Goal: Task Accomplishment & Management: Manage account settings

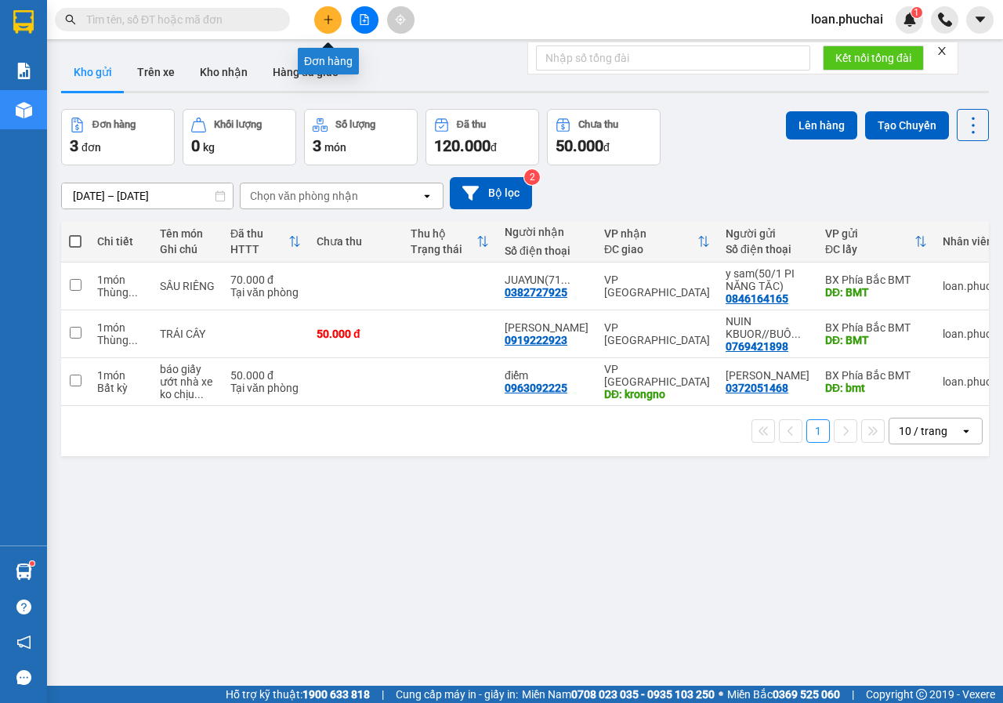
click at [329, 13] on button at bounding box center [327, 19] width 27 height 27
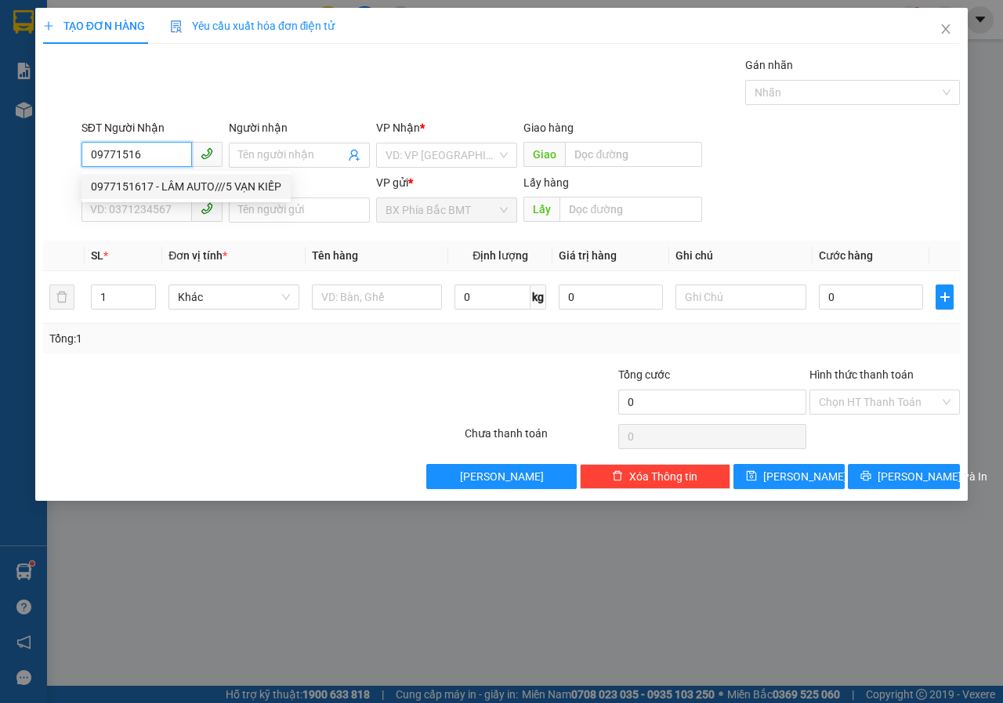
click at [205, 198] on div "0977151617 - LÂM AUTO///5 VẠN KIẾP" at bounding box center [186, 186] width 209 height 25
type input "0977151617"
type input "LÂM AUTO///5 VẠN KIẾP"
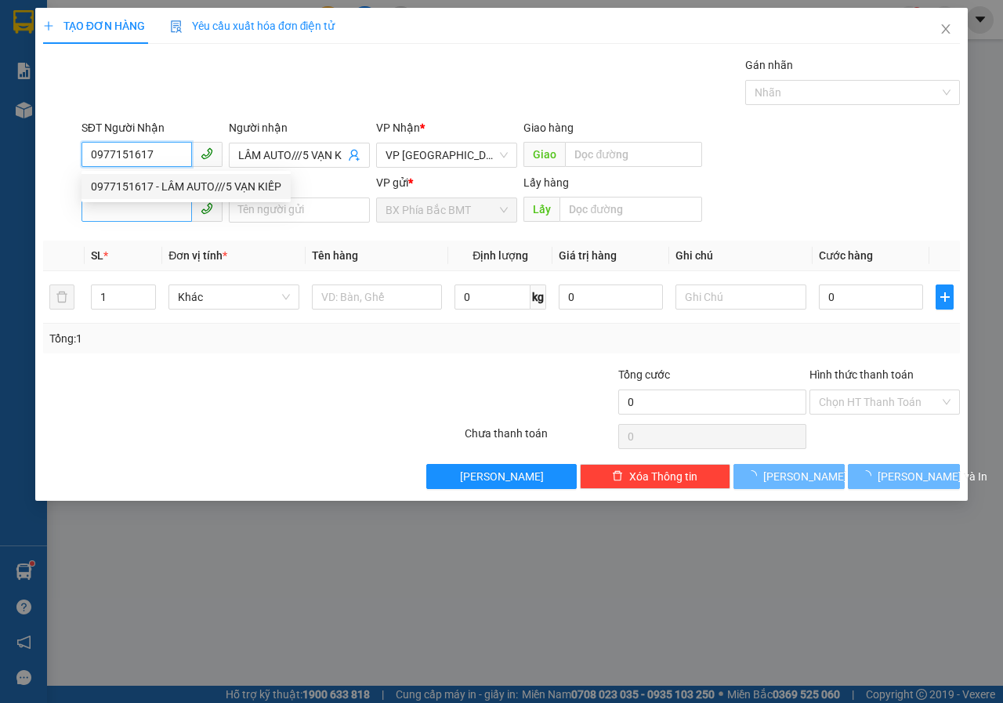
type input "50.000"
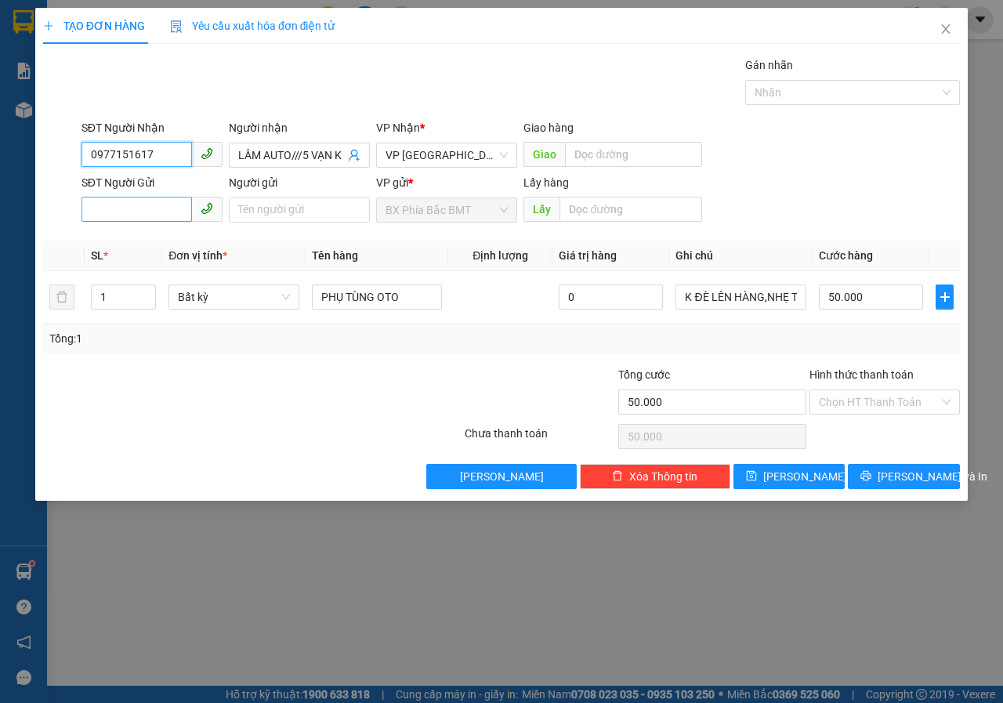
type input "0977151617"
click at [125, 211] on input "SĐT Người Gửi" at bounding box center [137, 209] width 110 height 25
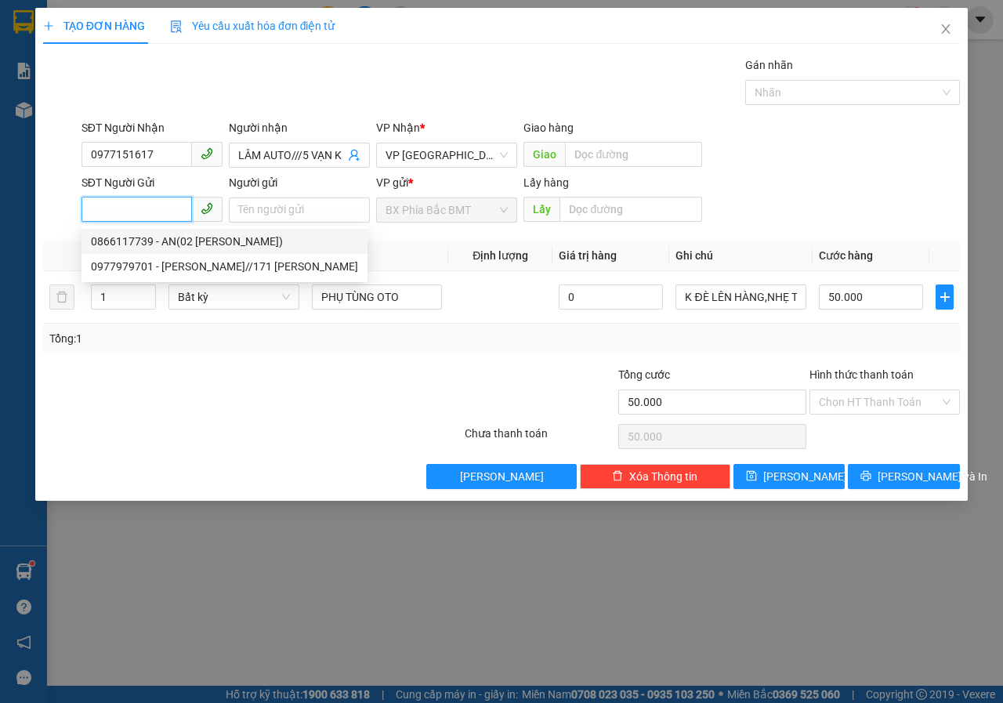
click at [216, 237] on div "0866117739 - AN(02 [PERSON_NAME])" at bounding box center [224, 241] width 267 height 17
type input "0866117739"
type input "AN(02 [PERSON_NAME])"
type input "BMT"
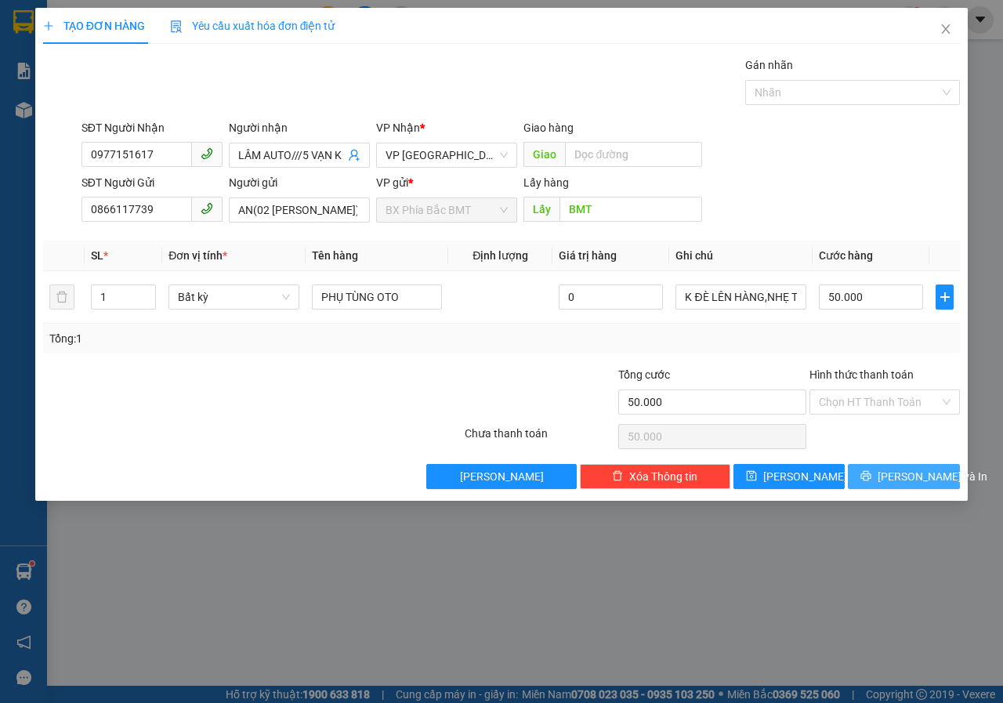
click at [864, 470] on button "[PERSON_NAME] và In" at bounding box center [904, 476] width 112 height 25
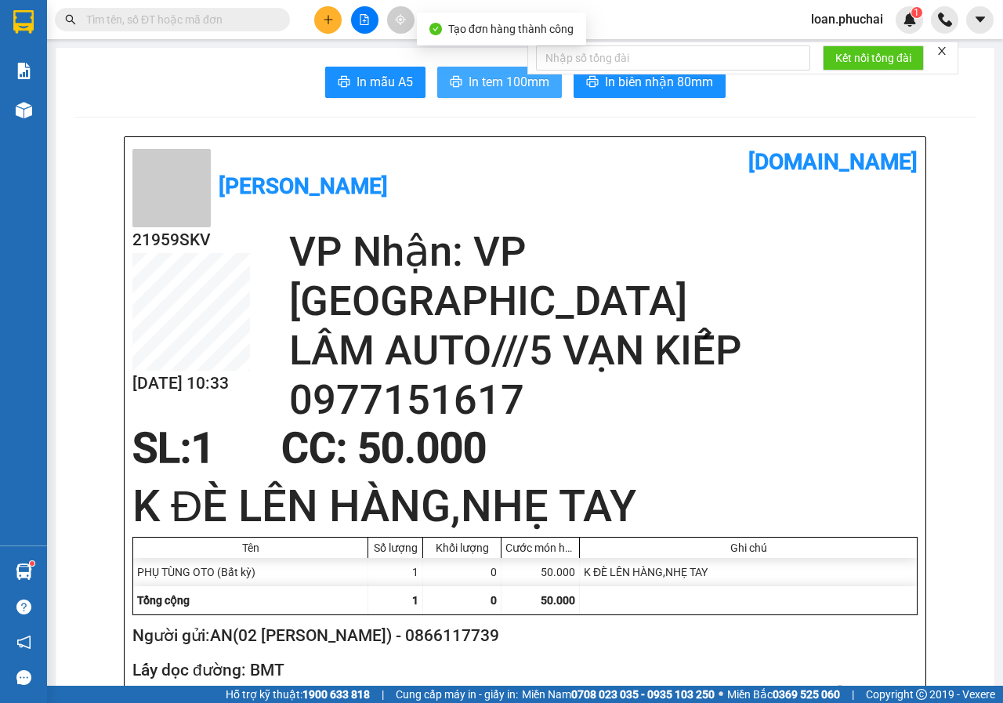
click at [454, 75] on button "In tem 100mm" at bounding box center [499, 82] width 125 height 31
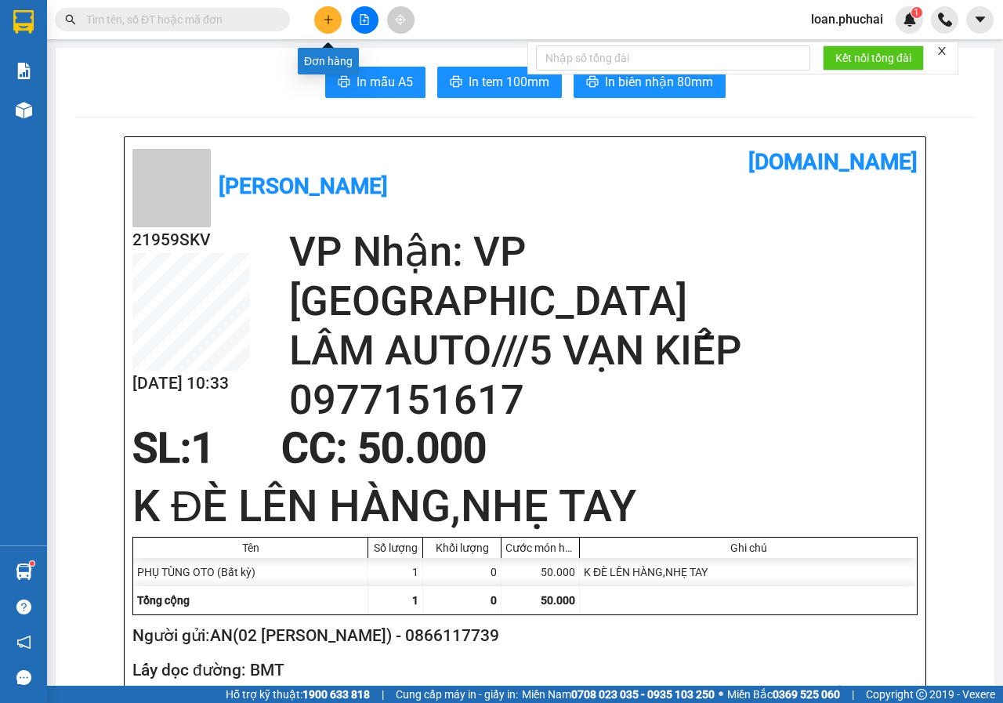
click at [321, 13] on button at bounding box center [327, 19] width 27 height 27
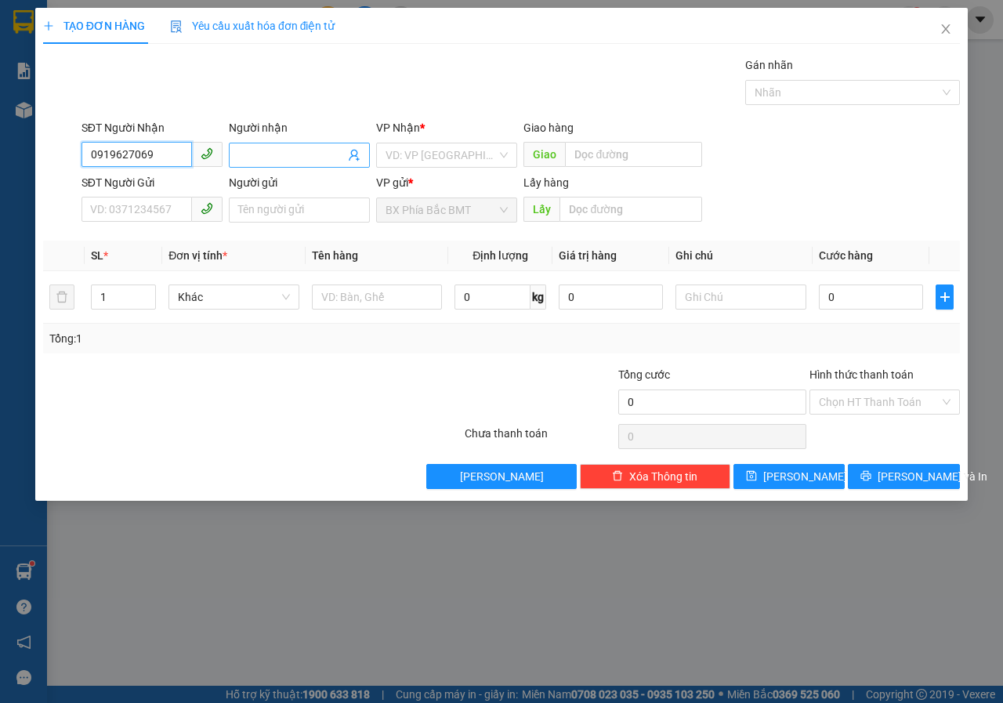
type input "0919627069"
click at [292, 154] on input "Người nhận" at bounding box center [291, 155] width 107 height 17
type input "CAR CLEAN"
click at [446, 154] on input "search" at bounding box center [441, 155] width 111 height 24
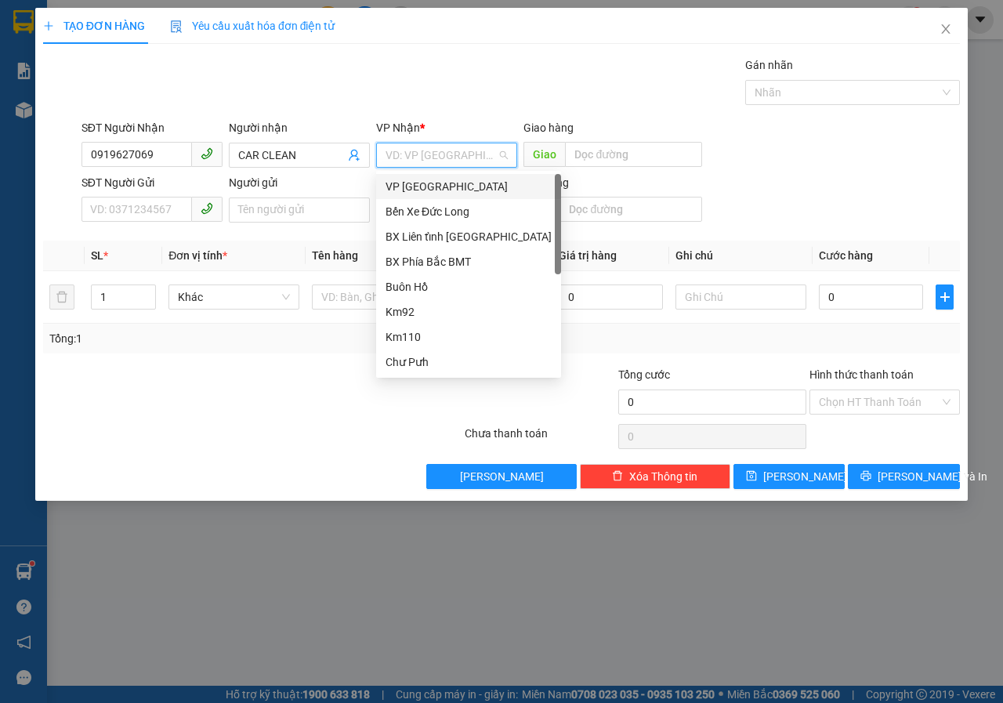
click at [426, 191] on div "VP [GEOGRAPHIC_DATA]" at bounding box center [469, 186] width 166 height 17
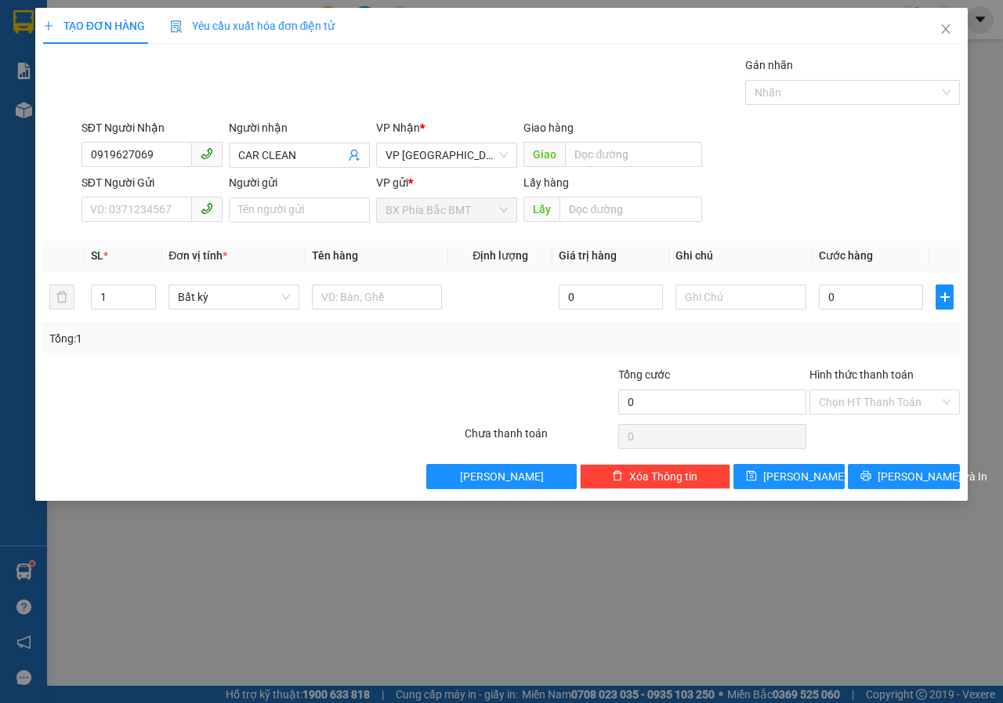
drag, startPoint x: 125, startPoint y: 186, endPoint x: 133, endPoint y: 209, distance: 25.0
click at [125, 187] on div "SĐT Người Gửi" at bounding box center [152, 182] width 141 height 17
click at [125, 197] on input "SĐT Người Gửi" at bounding box center [137, 209] width 110 height 25
click at [133, 209] on input "SĐT Người Gửi" at bounding box center [137, 209] width 110 height 25
type input "0866117739"
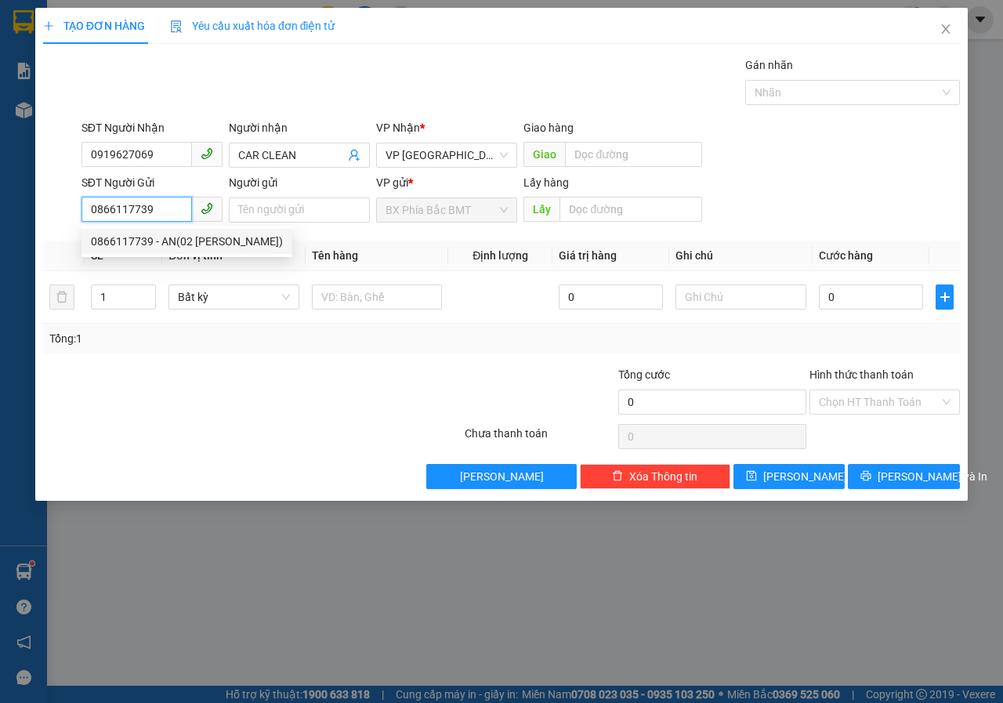
click at [186, 242] on div "0866117739 - AN(02 [PERSON_NAME])" at bounding box center [187, 241] width 192 height 17
type input "AN(02 [PERSON_NAME])"
type input "BMT"
type input "50.000"
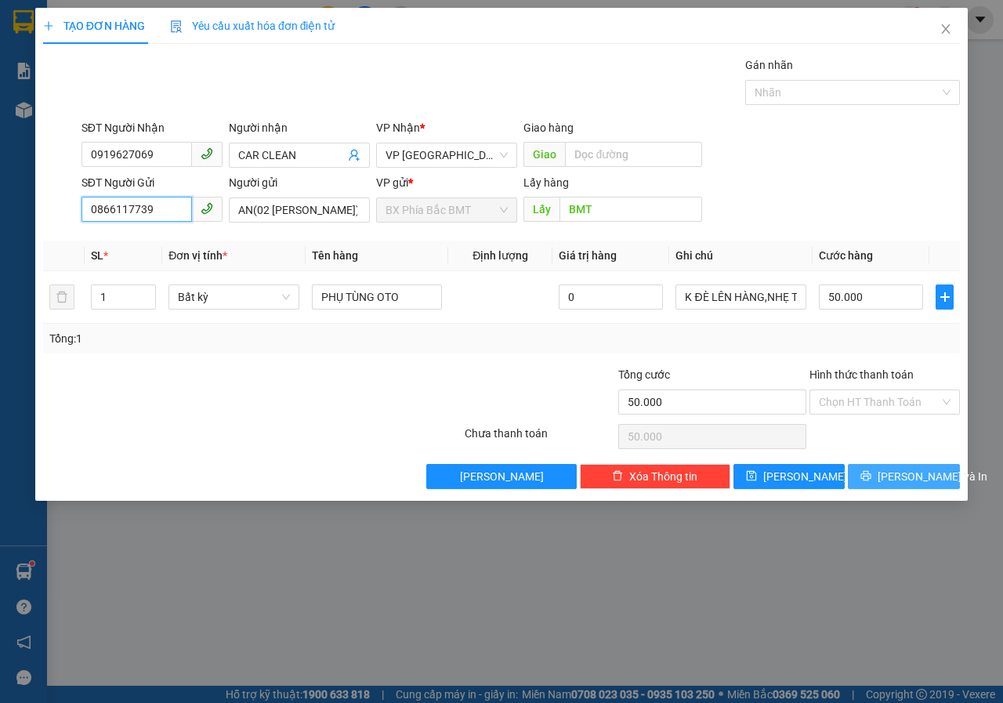
type input "0866117739"
click at [897, 480] on span "[PERSON_NAME] và In" at bounding box center [933, 476] width 110 height 17
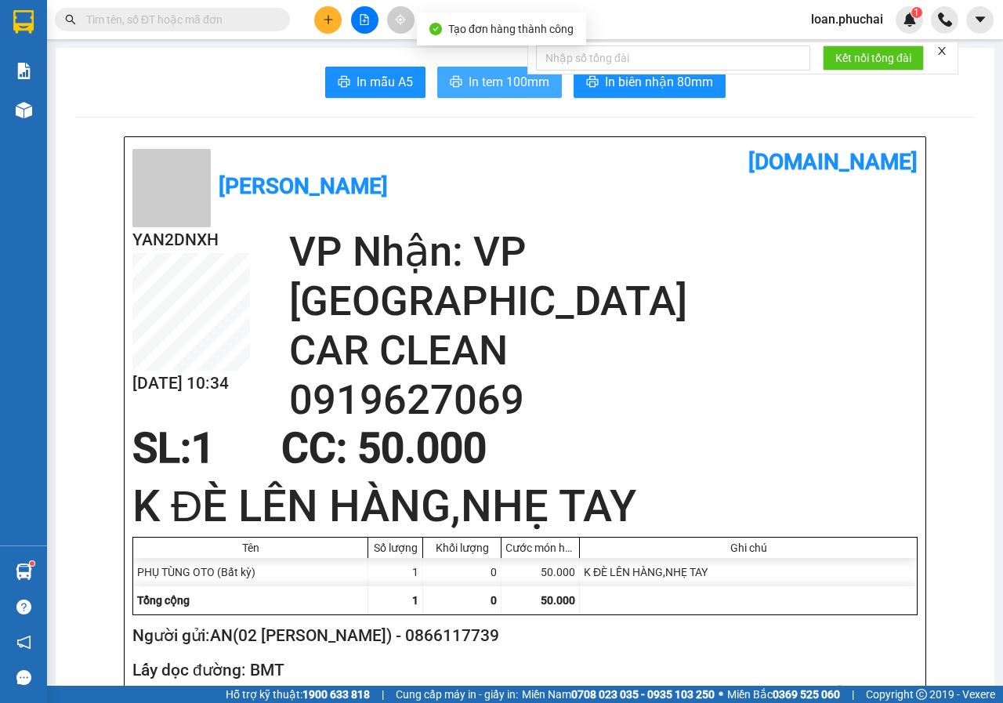
click at [473, 77] on span "In tem 100mm" at bounding box center [509, 82] width 81 height 20
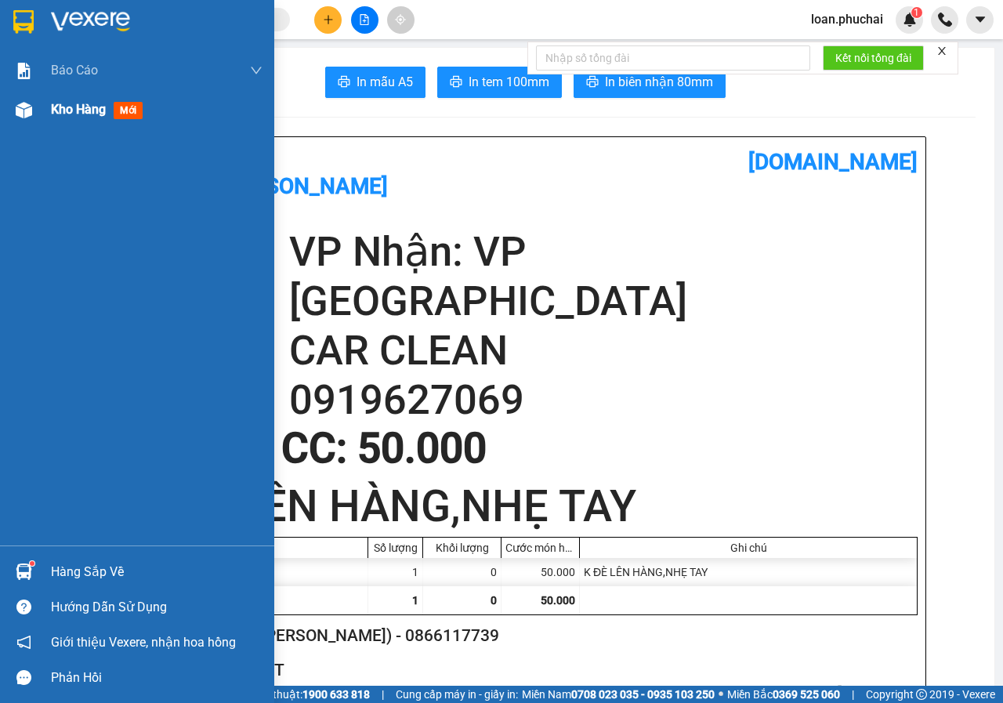
click at [64, 102] on span "Kho hàng" at bounding box center [78, 109] width 55 height 15
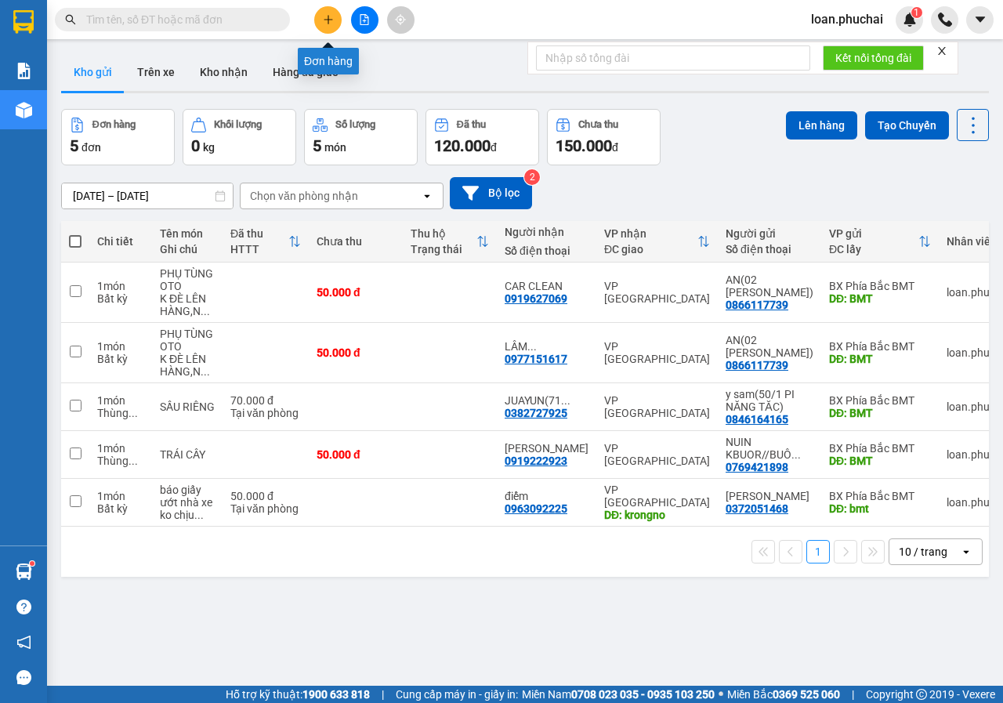
click at [325, 25] on button at bounding box center [327, 19] width 27 height 27
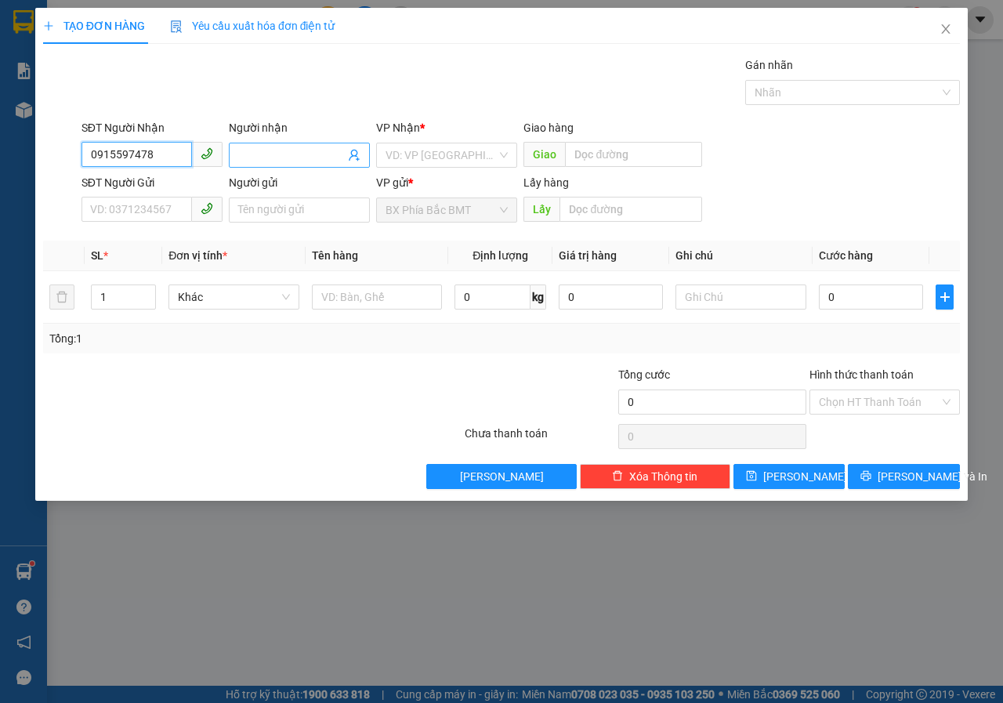
type input "0915597478"
click at [274, 162] on input "Người nhận" at bounding box center [291, 155] width 107 height 17
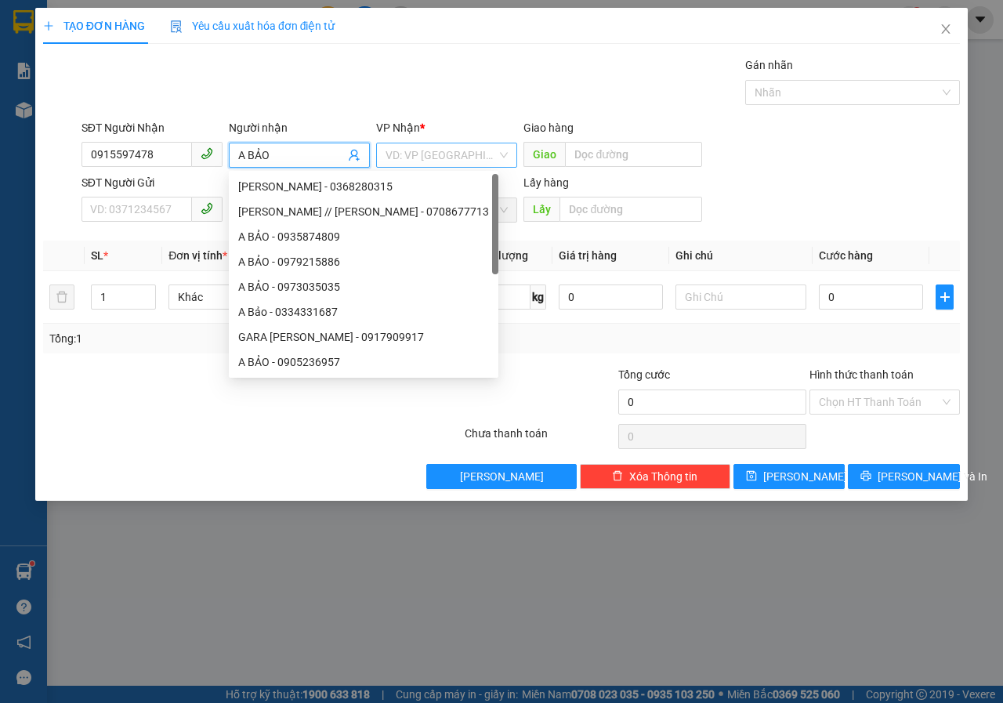
type input "A BẢO"
click at [426, 144] on input "search" at bounding box center [441, 155] width 111 height 24
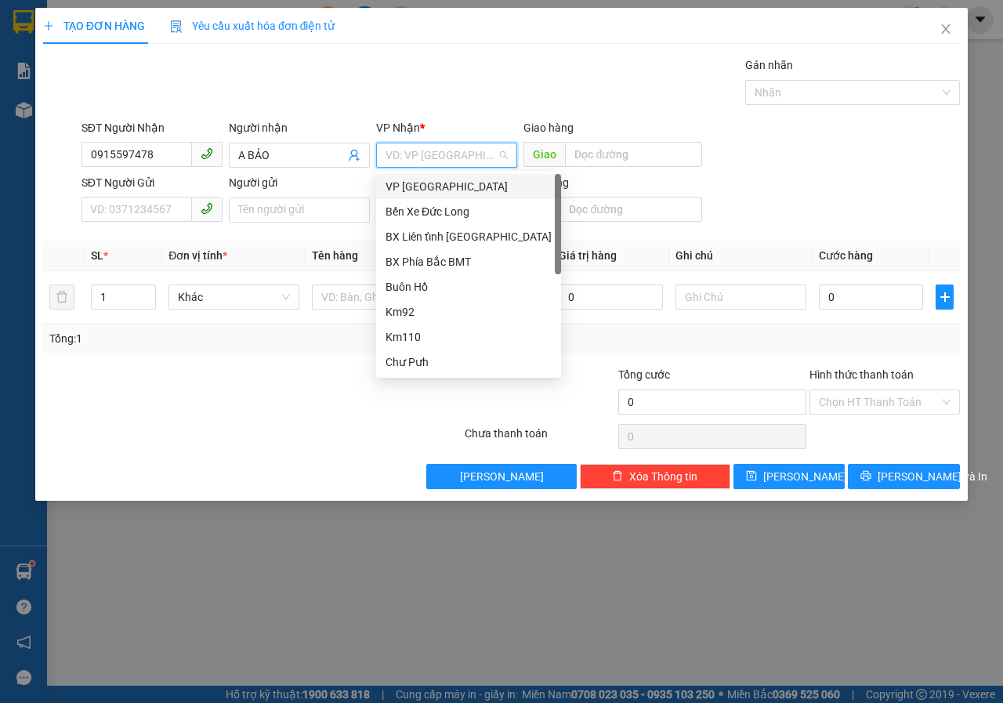
click at [425, 181] on div "VP [GEOGRAPHIC_DATA]" at bounding box center [469, 186] width 166 height 17
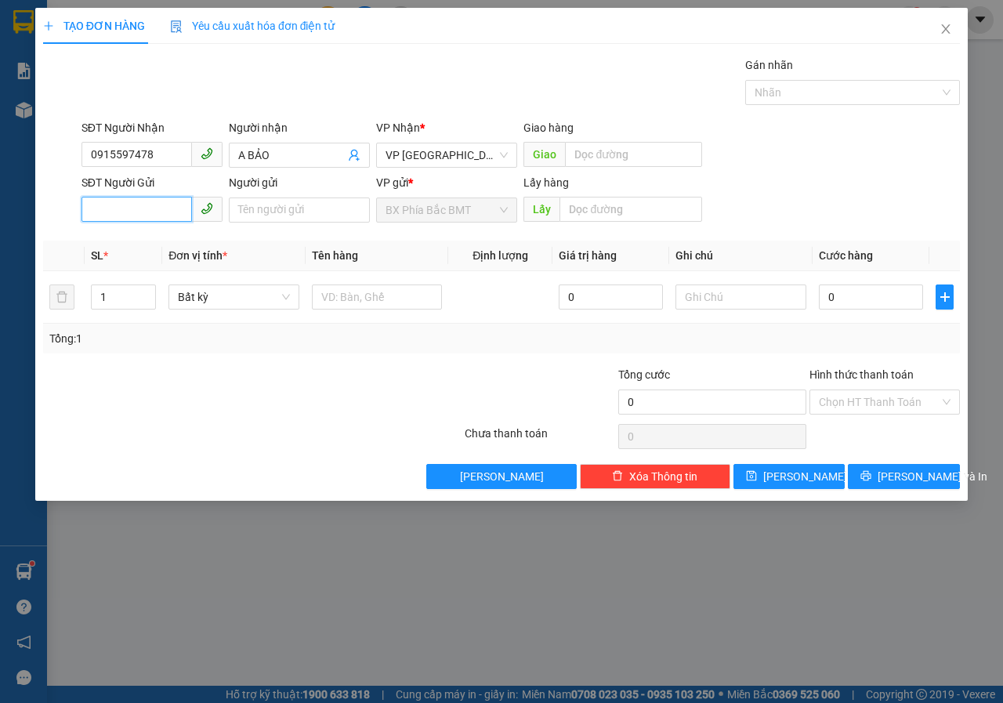
click at [147, 205] on input "SĐT Người Gửi" at bounding box center [137, 209] width 110 height 25
type input "0946108080"
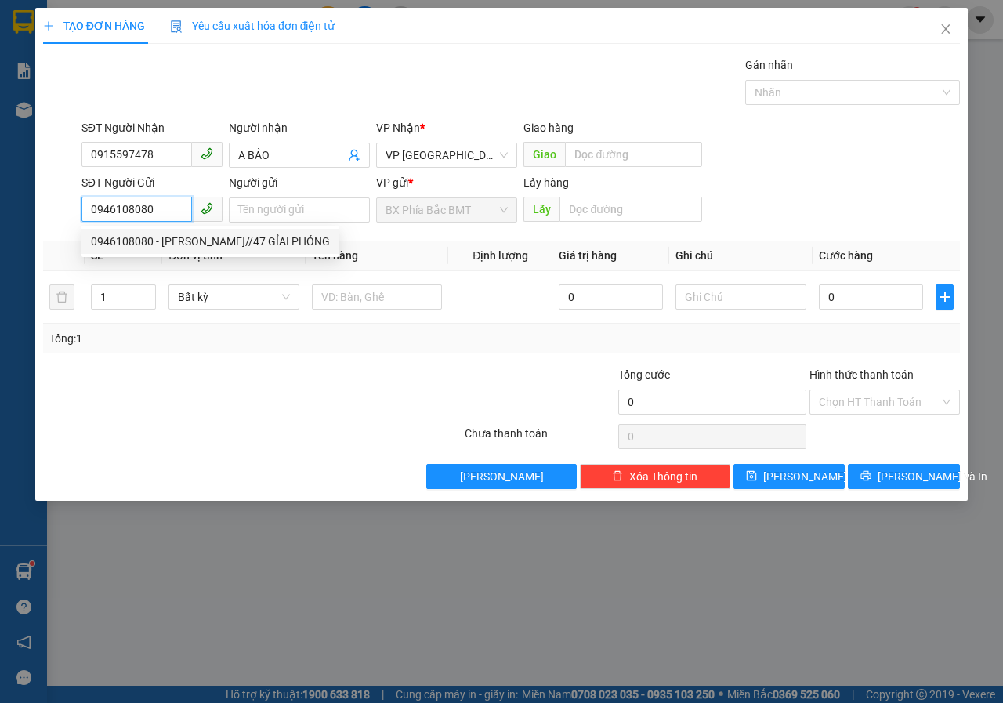
click at [220, 241] on div "0946108080 - [PERSON_NAME]//47 GỈAI PHÓNG" at bounding box center [210, 241] width 239 height 17
type input "[PERSON_NAME]//47 GỈAI PHÓNG"
type input "bmt"
type input "80.000"
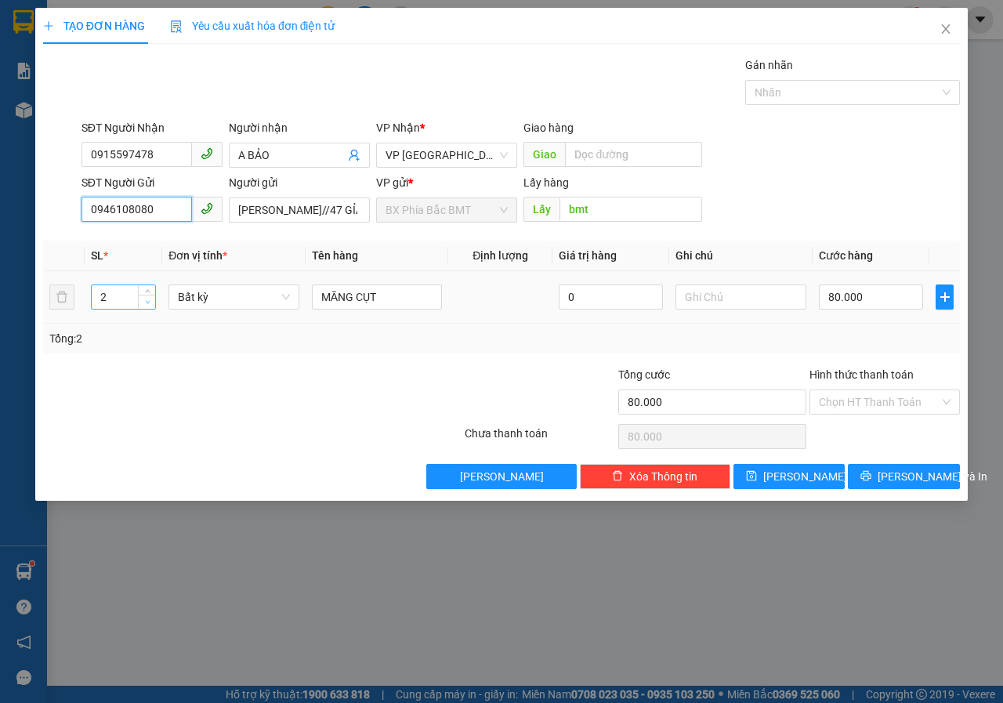
type input "0946108080"
type input "1"
click at [150, 304] on span "down" at bounding box center [147, 302] width 9 height 9
click at [237, 294] on span "Bất kỳ" at bounding box center [234, 297] width 112 height 24
type input "0"
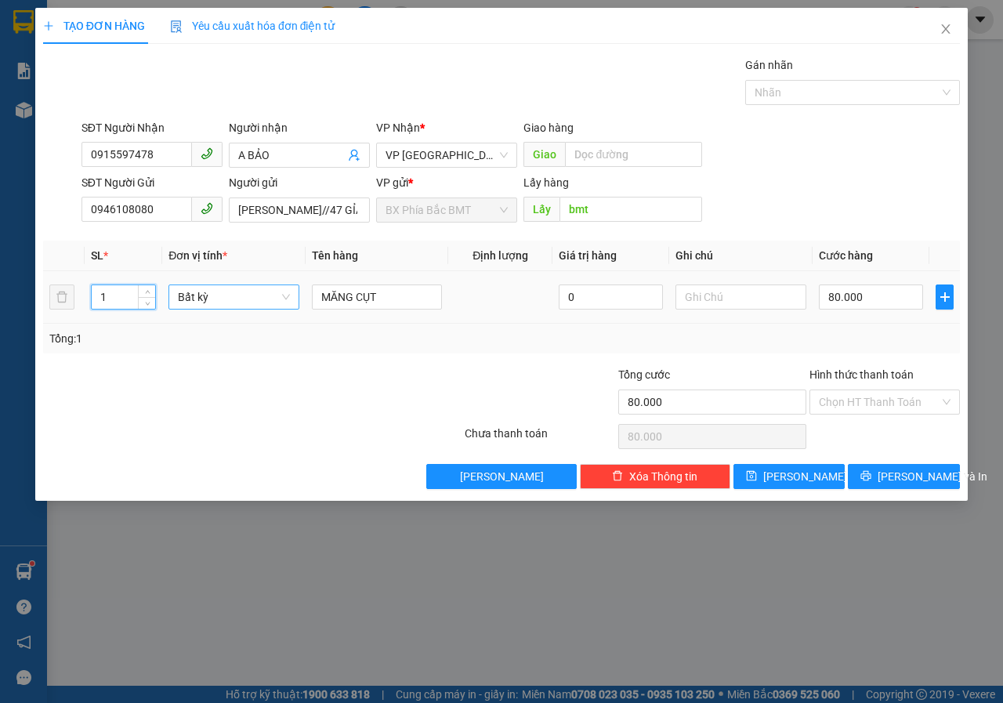
type input "0"
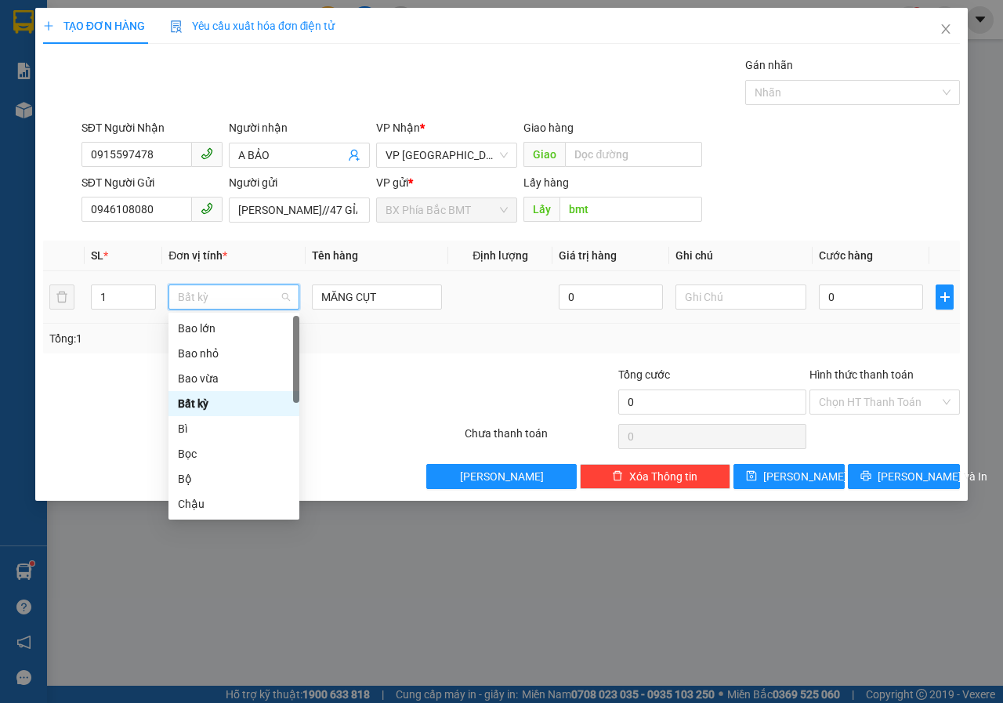
type input "T"
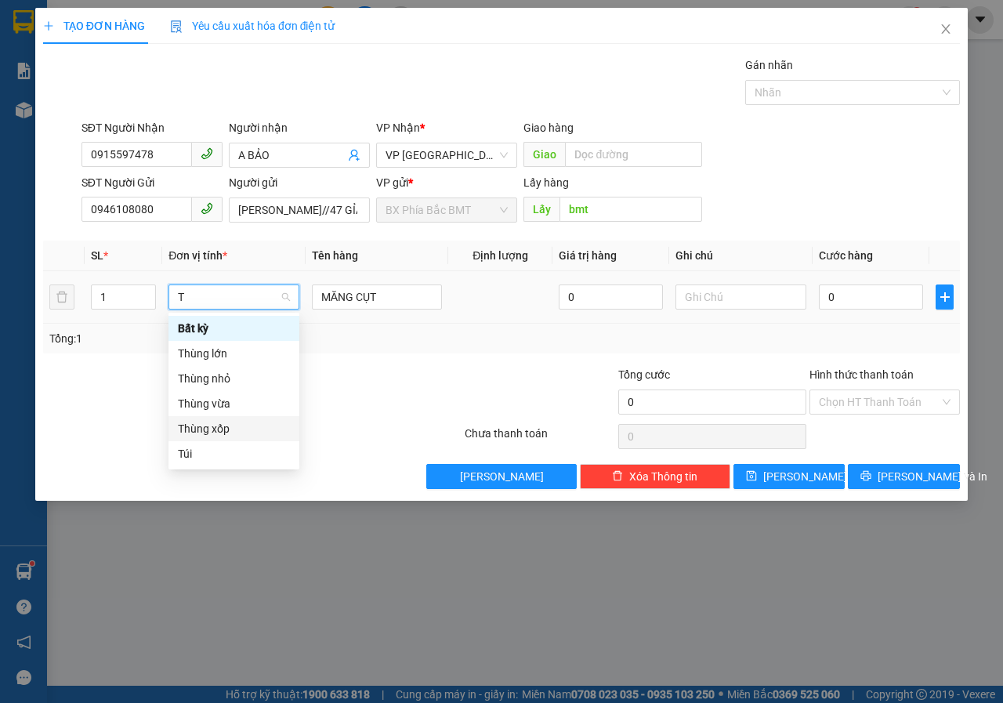
click at [217, 421] on div "Thùng xốp" at bounding box center [234, 428] width 112 height 17
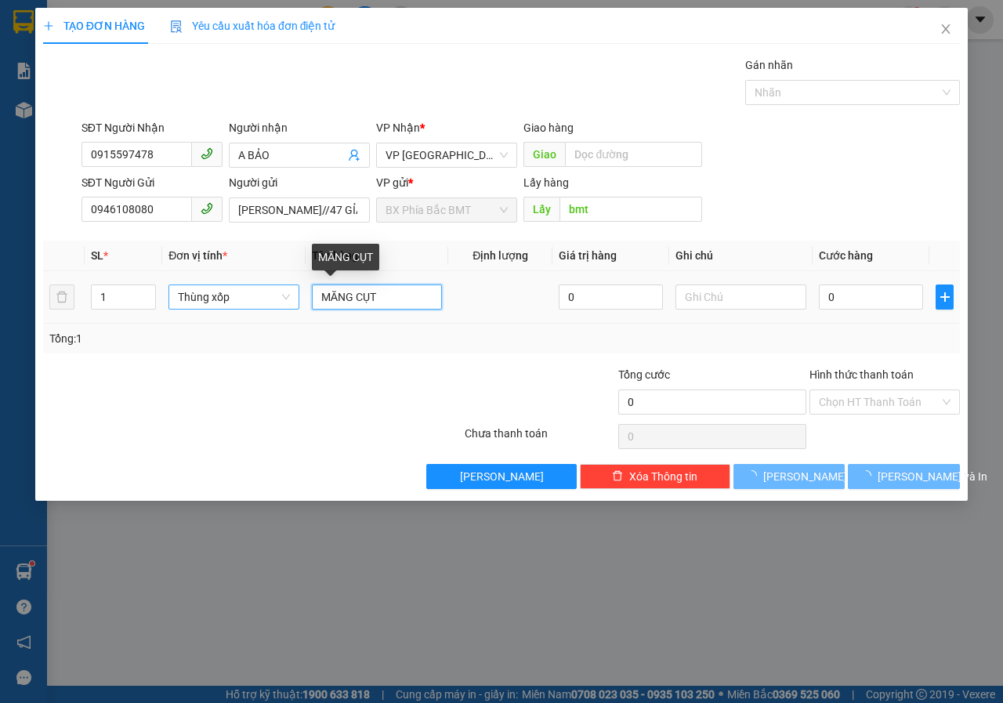
drag, startPoint x: 389, startPoint y: 291, endPoint x: 135, endPoint y: 281, distance: 254.9
click at [135, 281] on tr "1 Thùng xốp MĂNG CỤT 0 0" at bounding box center [501, 297] width 917 height 53
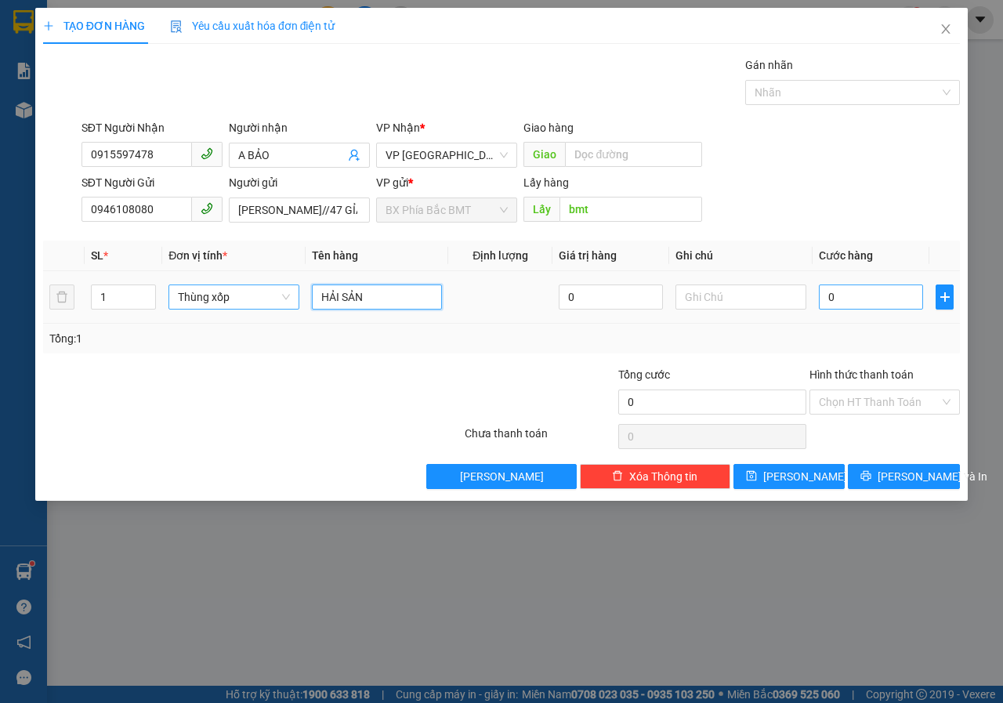
type input "HẢI SẢN"
click at [828, 295] on input "0" at bounding box center [871, 296] width 104 height 25
type input "8"
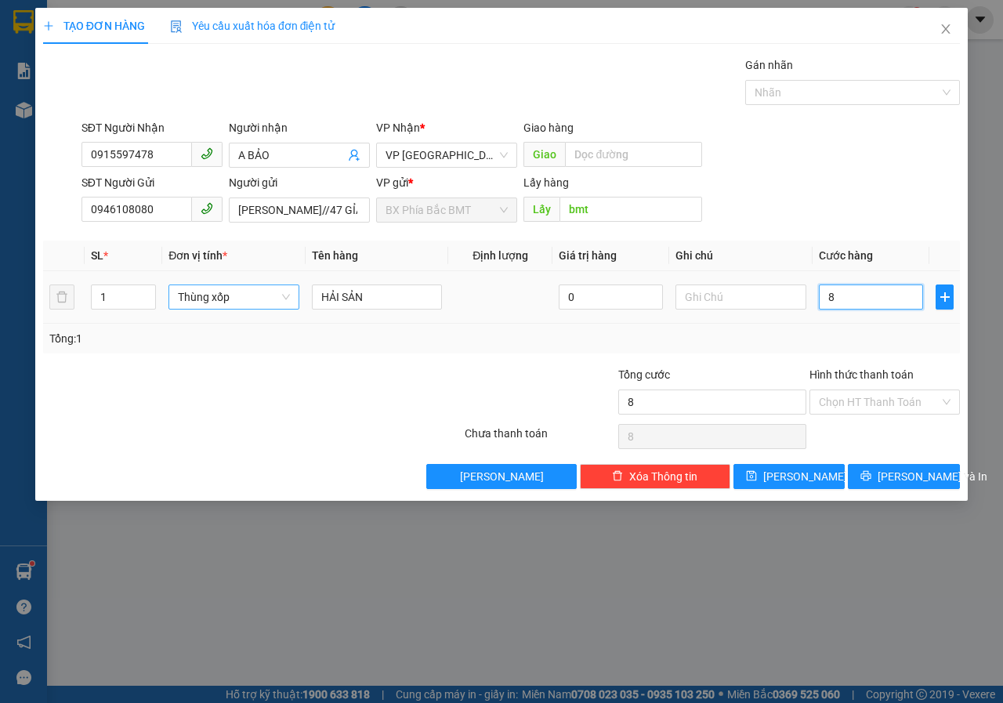
type input "80"
type input "800"
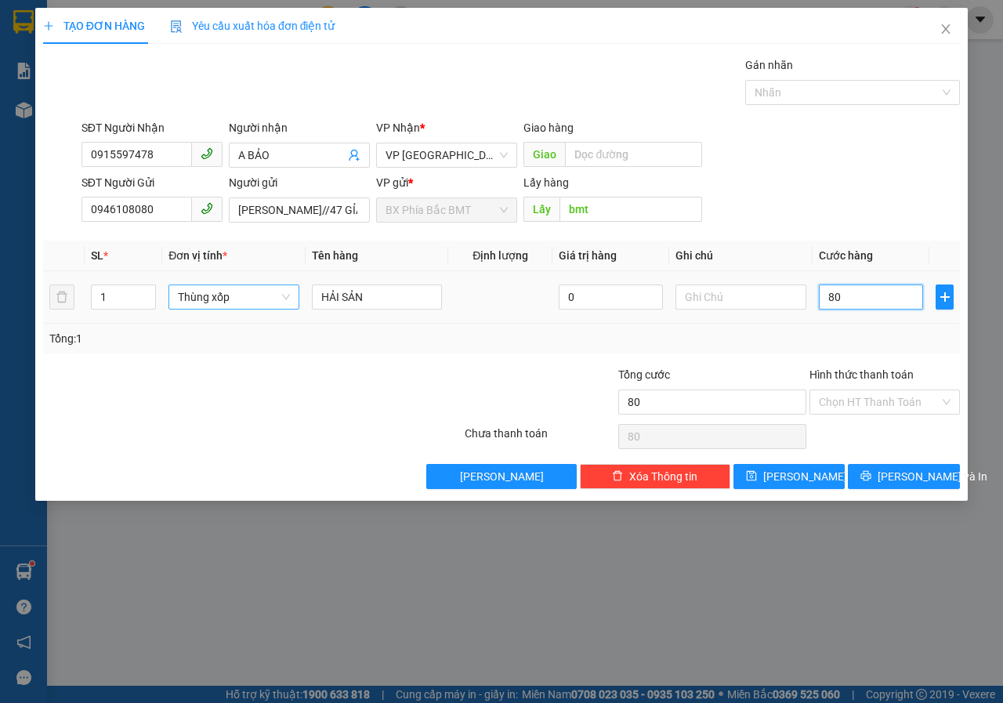
type input "800"
type input "8.000"
type input "80.000"
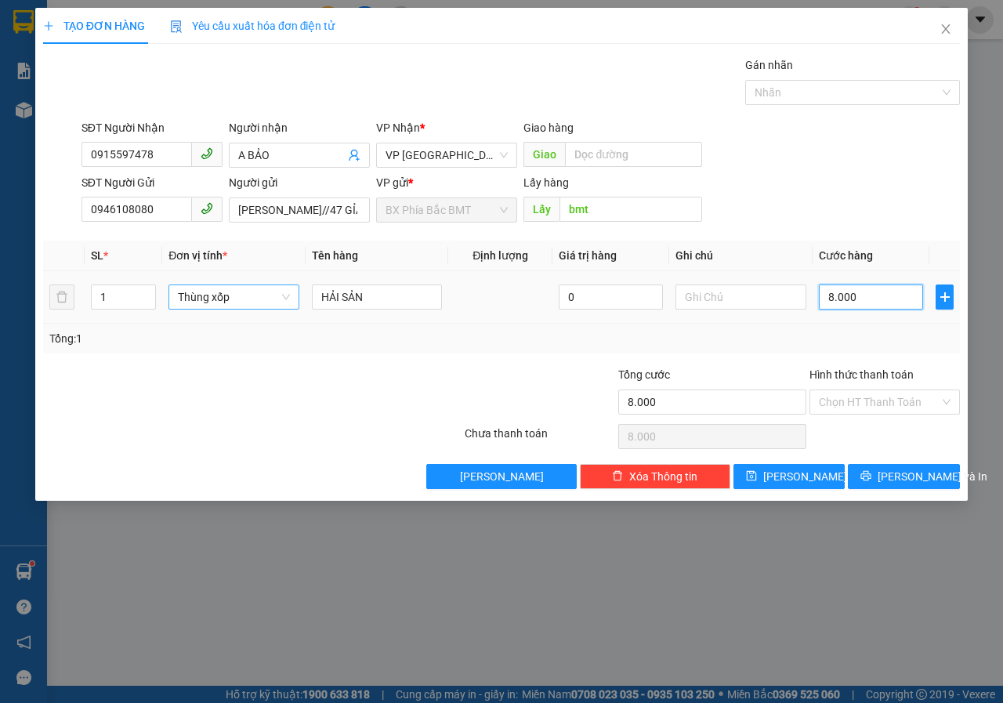
type input "80.000"
click at [896, 465] on button "[PERSON_NAME] và In" at bounding box center [904, 476] width 112 height 25
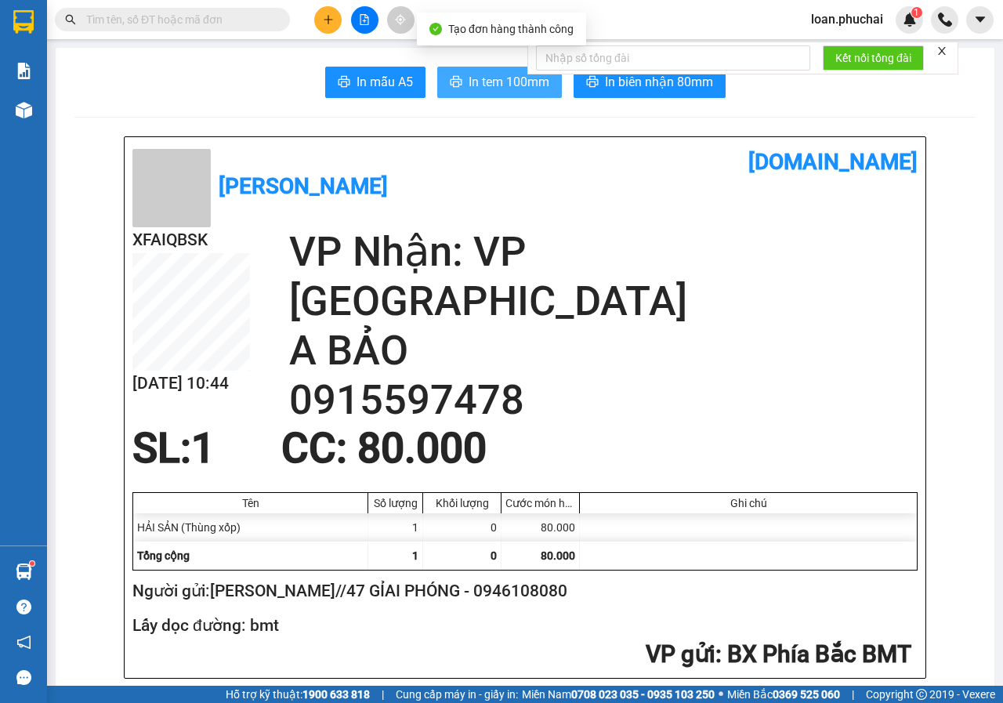
click at [484, 74] on span "In tem 100mm" at bounding box center [509, 82] width 81 height 20
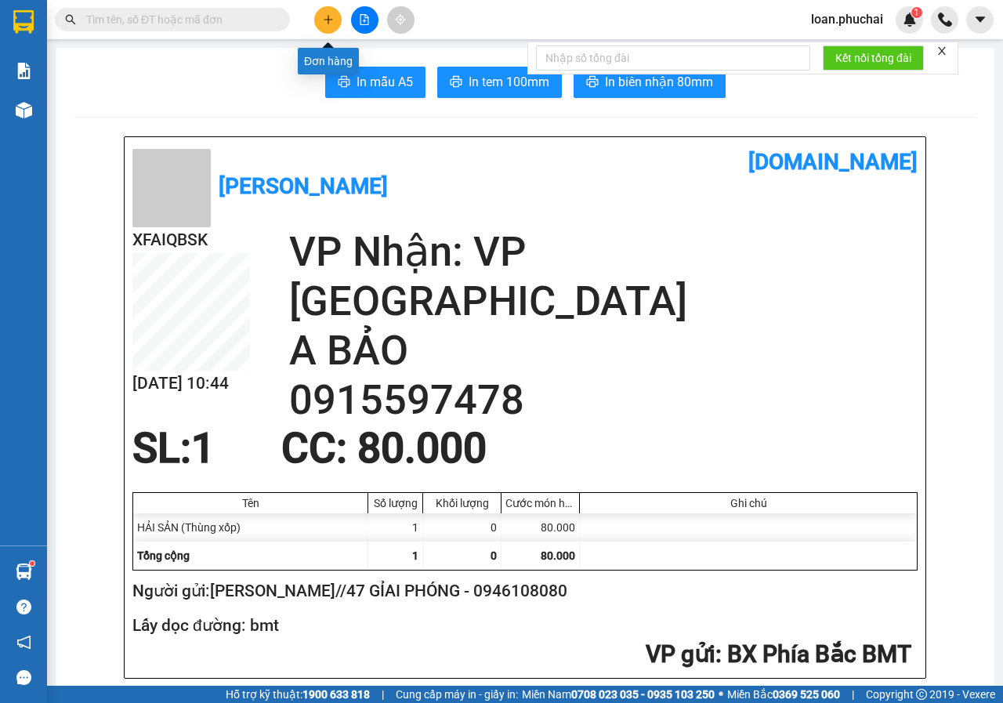
click at [331, 18] on icon "plus" at bounding box center [328, 19] width 11 height 11
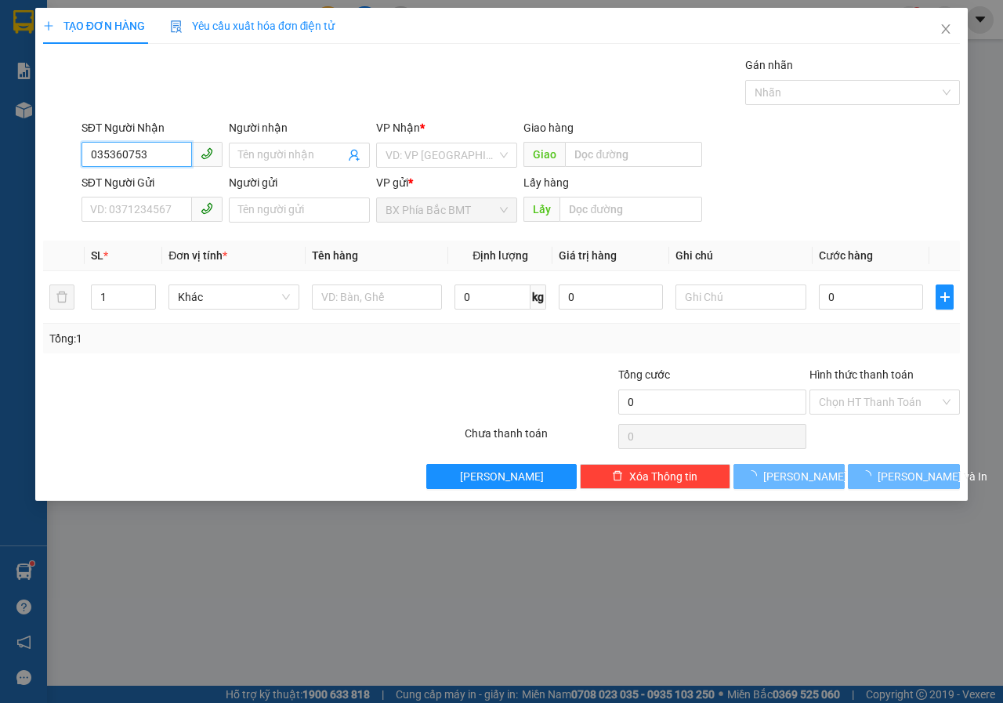
type input "0353607535"
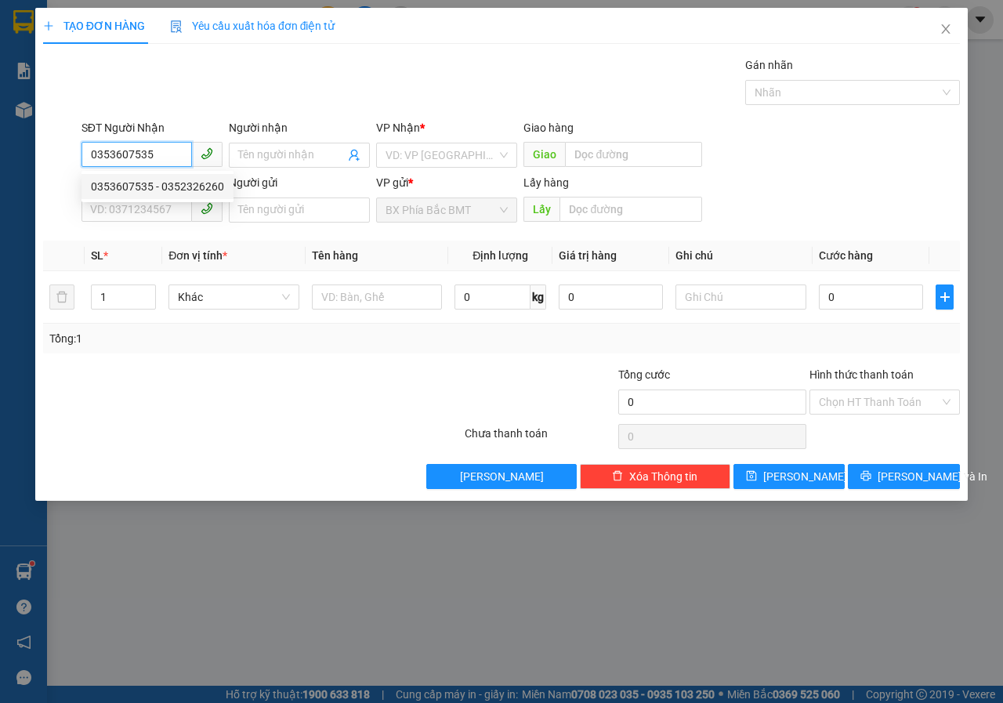
click at [212, 190] on div "0353607535 - 0352326260" at bounding box center [157, 186] width 133 height 17
type input "0352326260"
type input "n3 bồng lai"
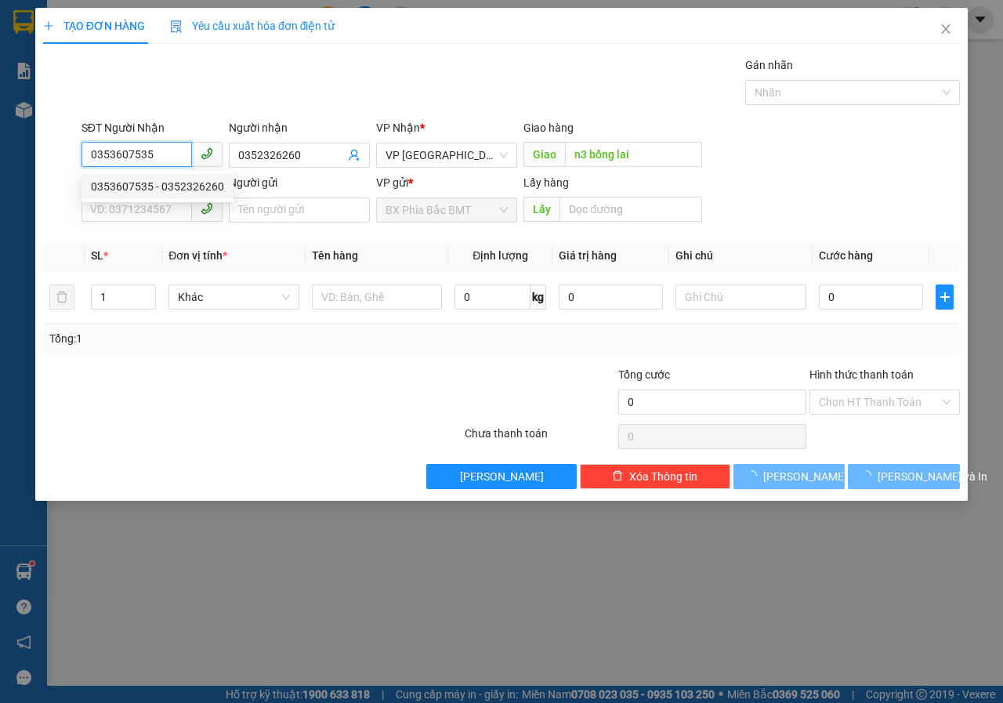
type input "90.000"
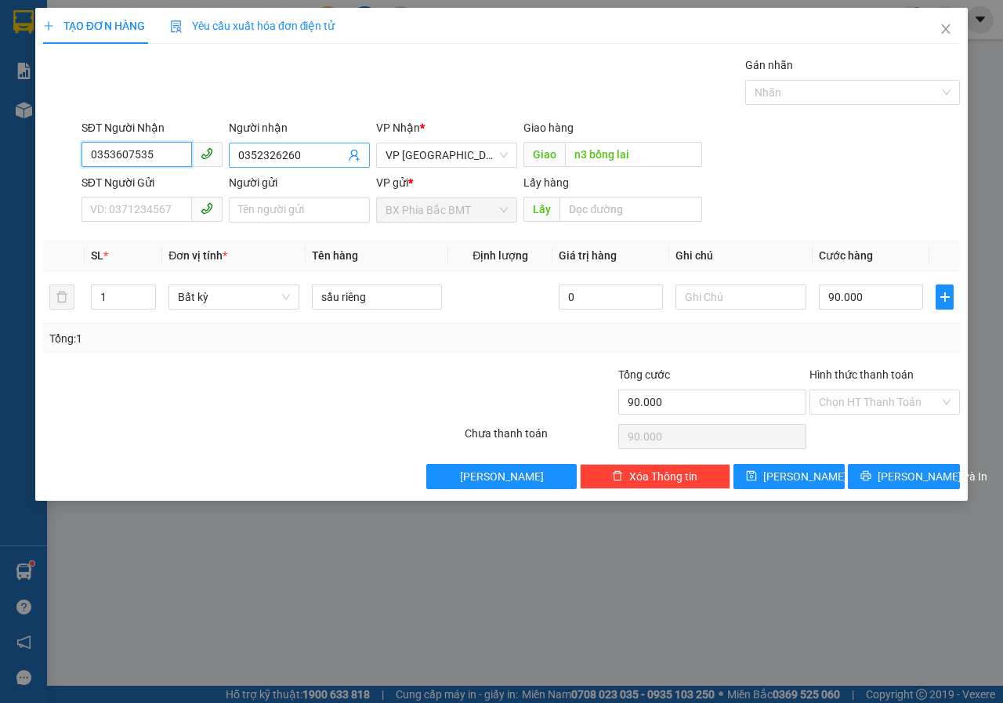
type input "0353607535"
click at [321, 159] on input "0352326260" at bounding box center [291, 155] width 107 height 17
type input "0352326260 [PERSON_NAME]"
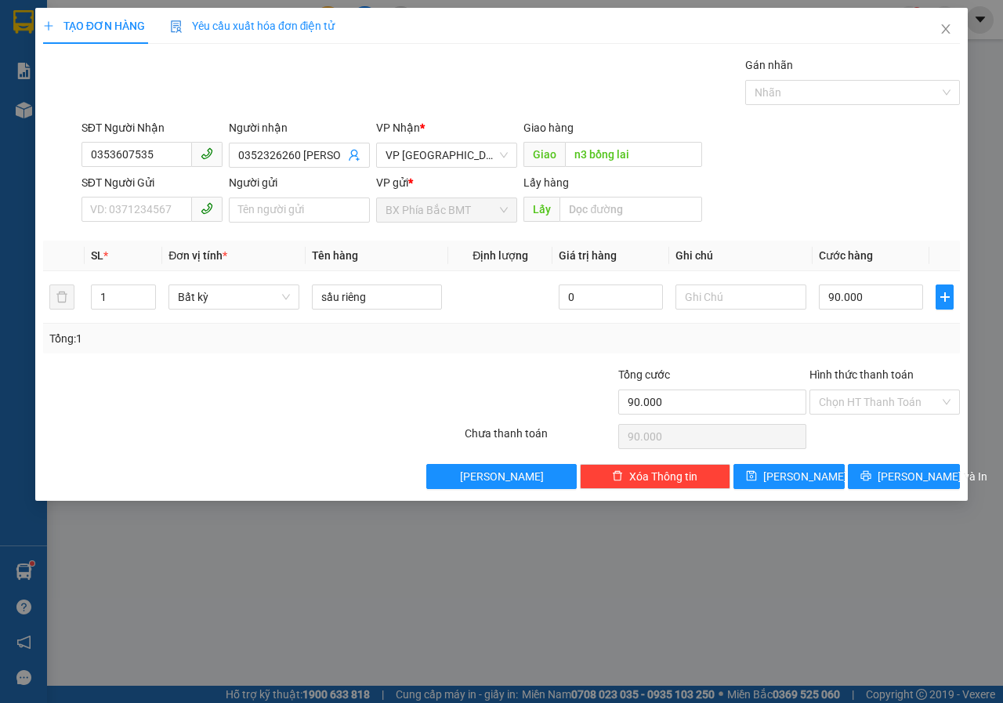
click at [114, 195] on div "SĐT Người Gửi" at bounding box center [152, 186] width 141 height 24
click at [121, 201] on input "SĐT Người Gửi" at bounding box center [137, 209] width 110 height 25
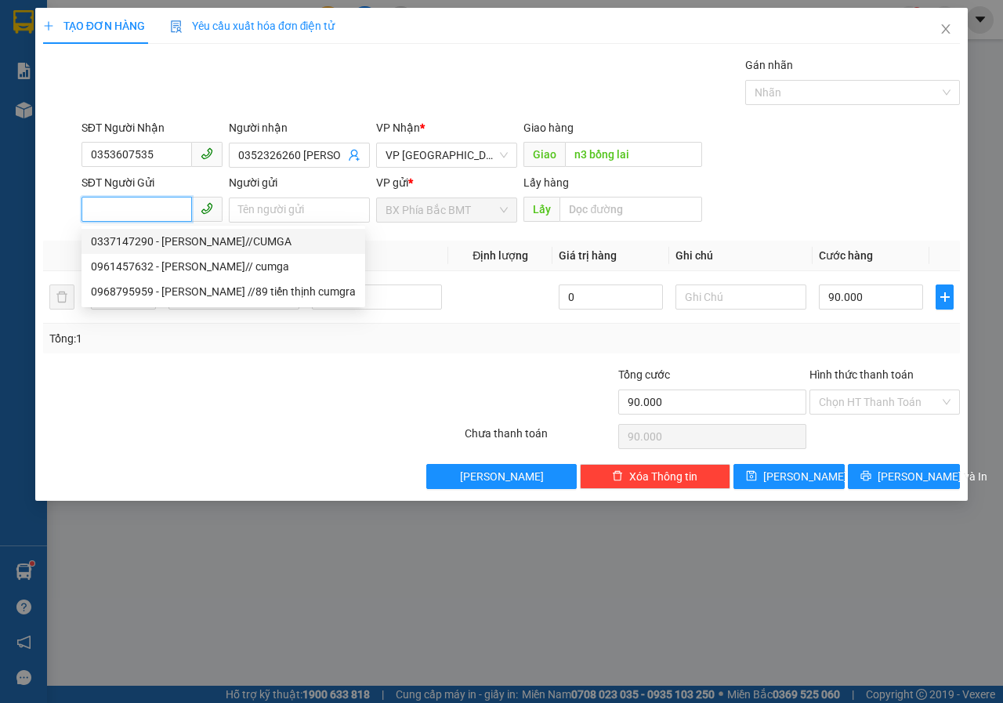
click at [222, 240] on div "0337147290 - [PERSON_NAME]//CUMGA" at bounding box center [223, 241] width 265 height 17
type input "0337147290"
type input "[PERSON_NAME]//CUMGA"
type input "BMT"
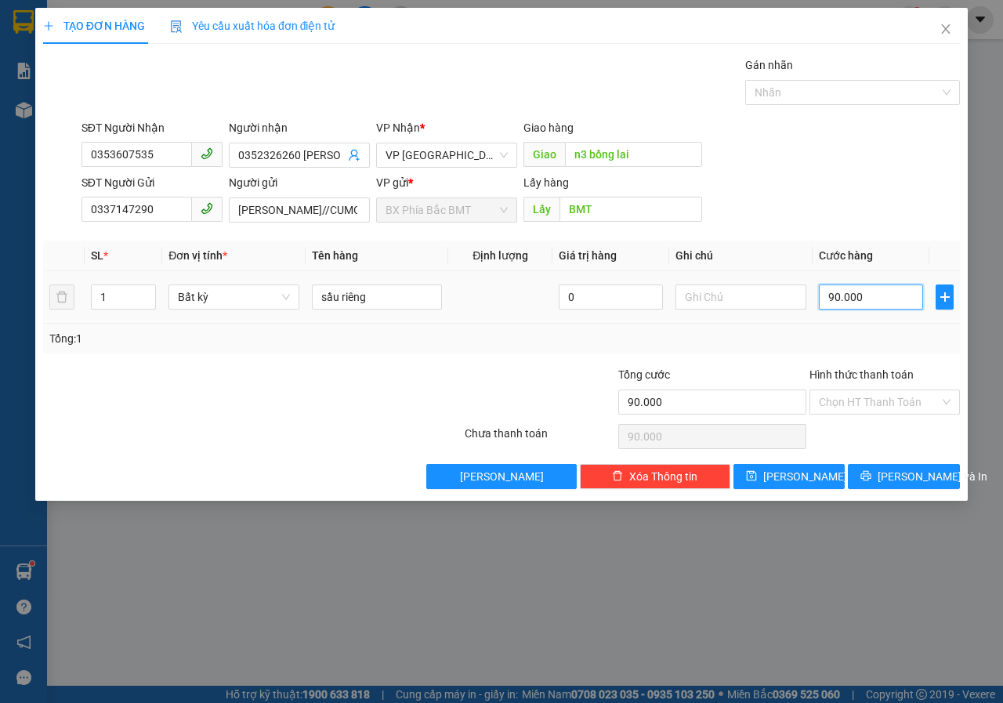
click at [883, 293] on input "90.000" at bounding box center [871, 296] width 104 height 25
drag, startPoint x: 883, startPoint y: 293, endPoint x: 794, endPoint y: 311, distance: 91.1
click at [794, 311] on tr "1 Bất kỳ sầu riêng 0 90.000" at bounding box center [501, 297] width 917 height 53
type input "6"
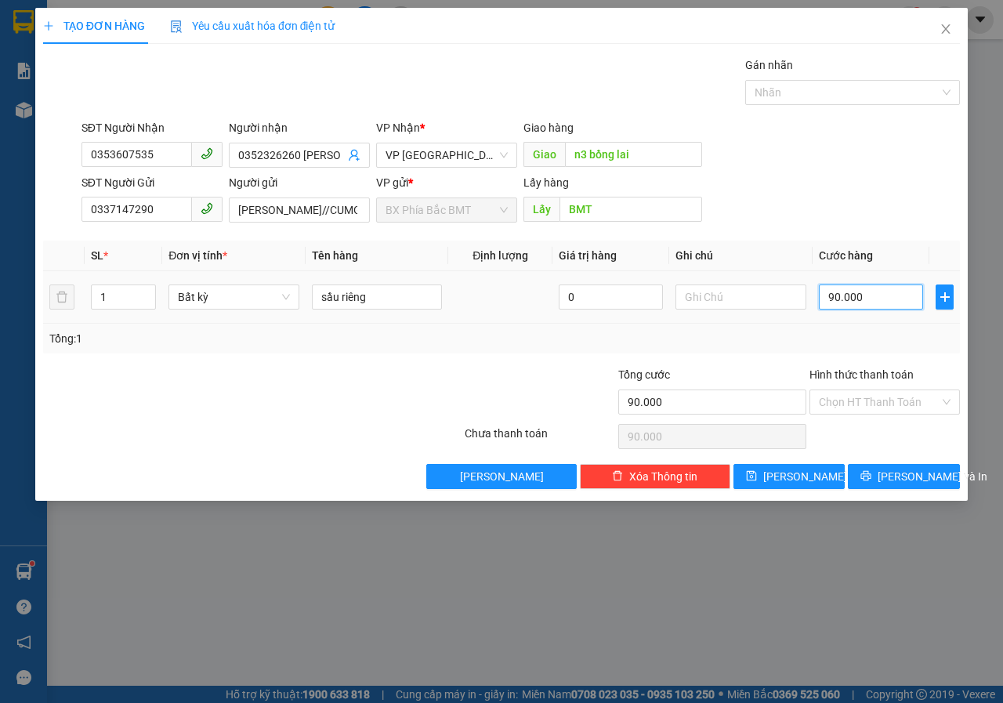
type input "6"
type input "60"
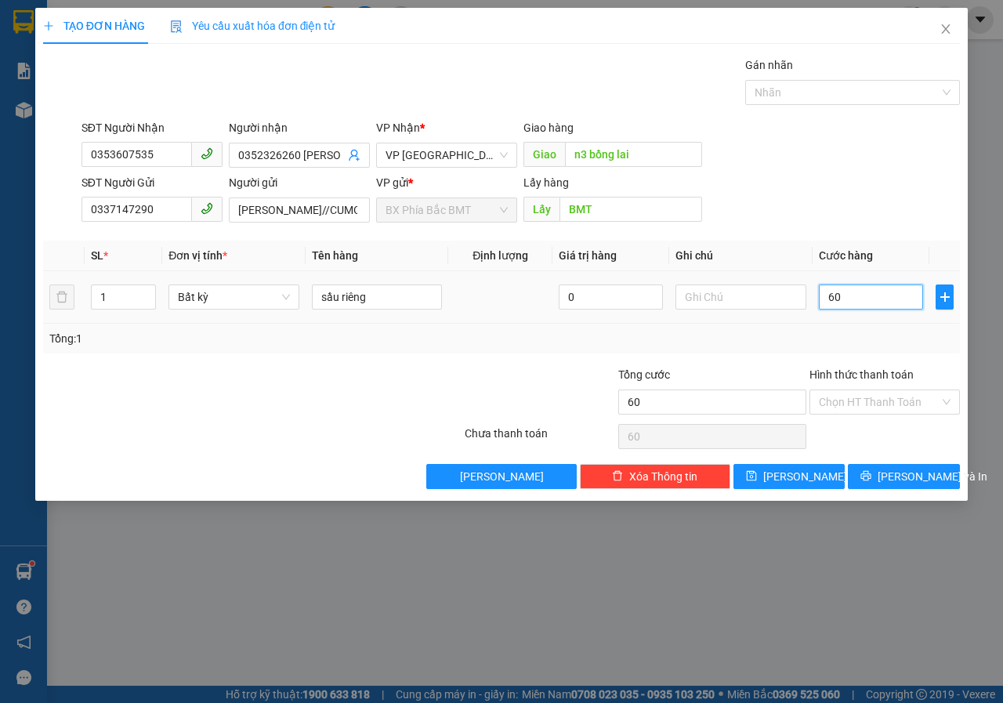
type input "600"
type input "6.000"
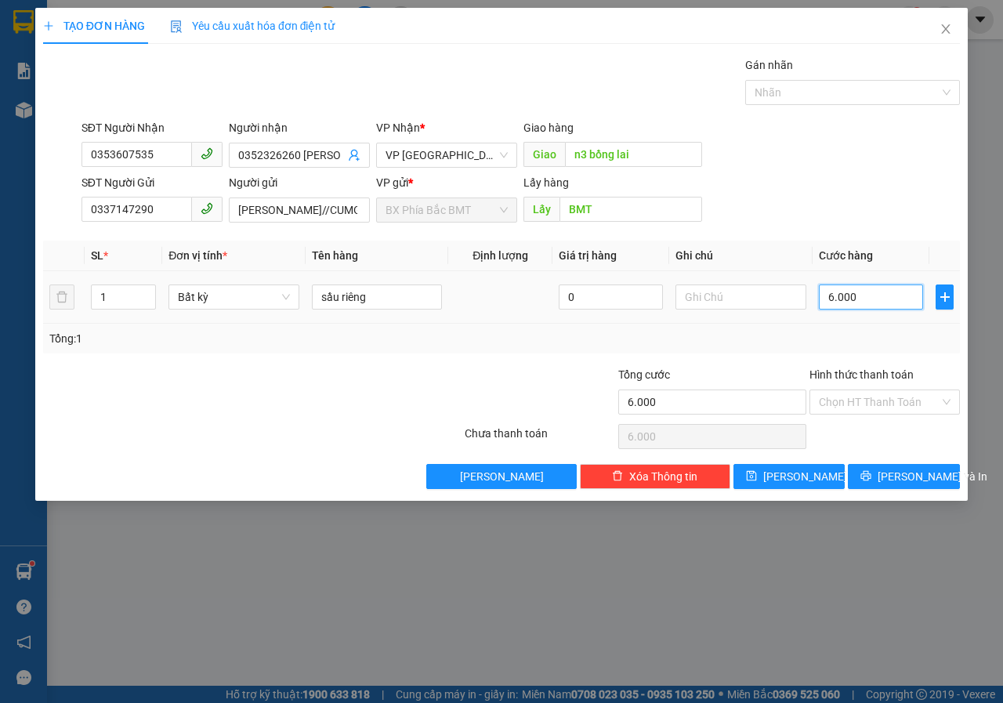
type input "60.000"
click at [888, 406] on input "Hình thức thanh toán" at bounding box center [879, 402] width 121 height 24
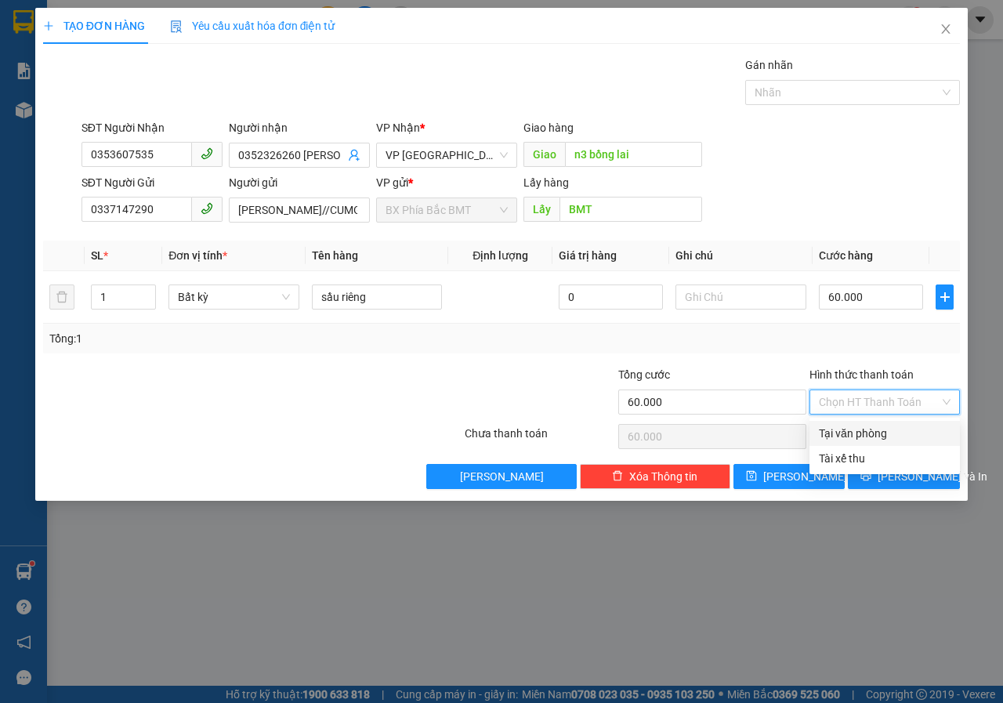
click at [877, 437] on div "Tại văn phòng" at bounding box center [885, 433] width 132 height 17
type input "0"
click at [871, 479] on icon "printer" at bounding box center [865, 475] width 11 height 11
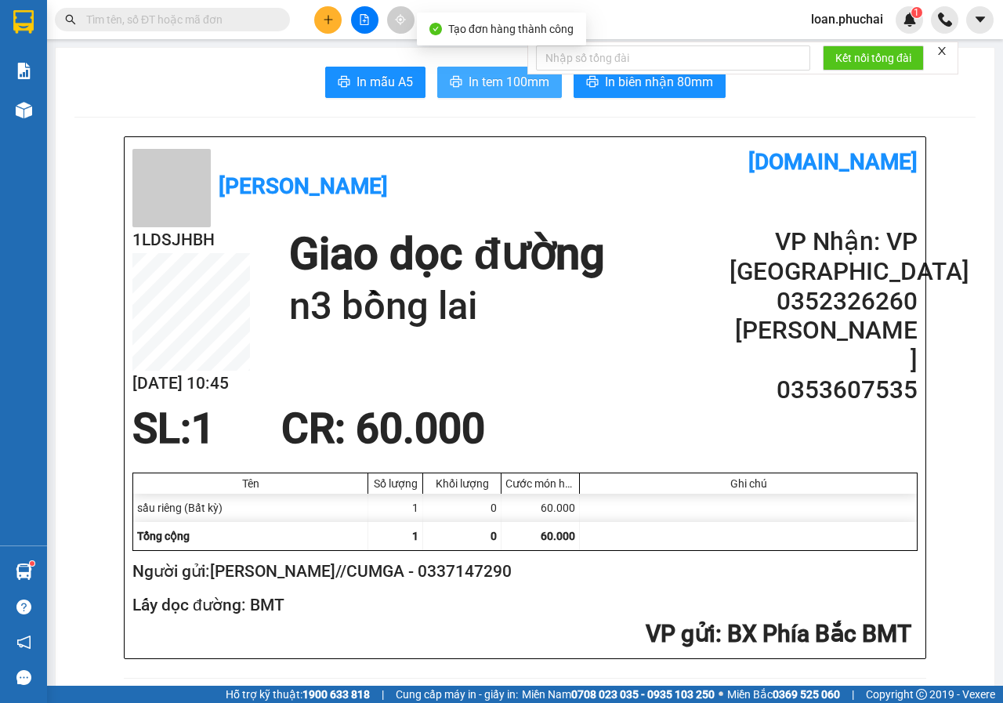
click at [491, 82] on span "In tem 100mm" at bounding box center [509, 82] width 81 height 20
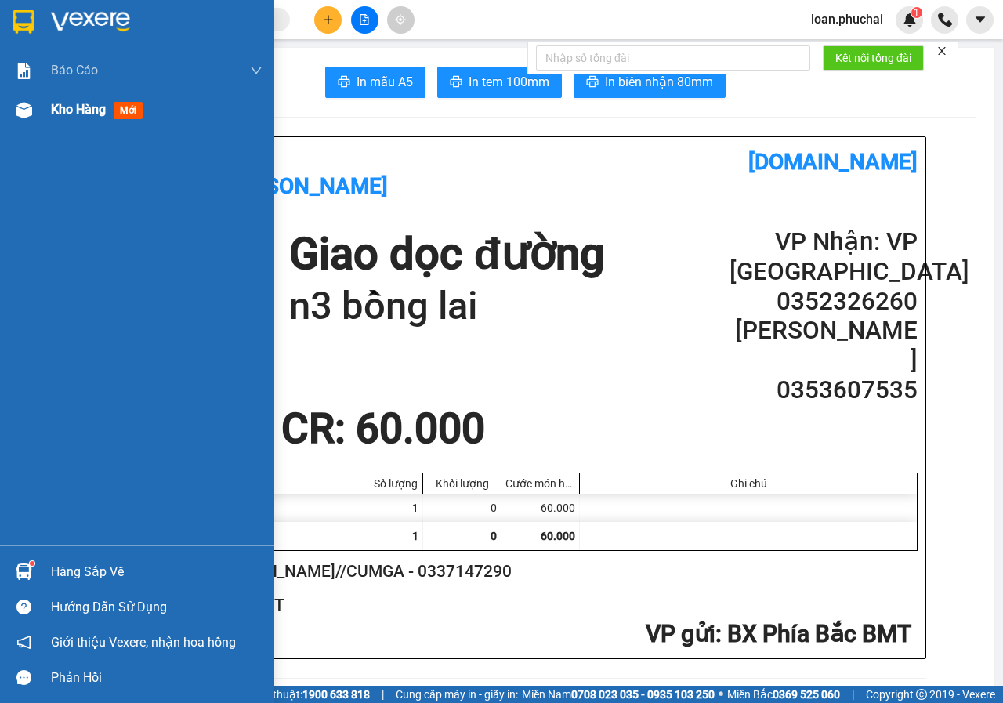
click at [11, 105] on div at bounding box center [23, 109] width 27 height 27
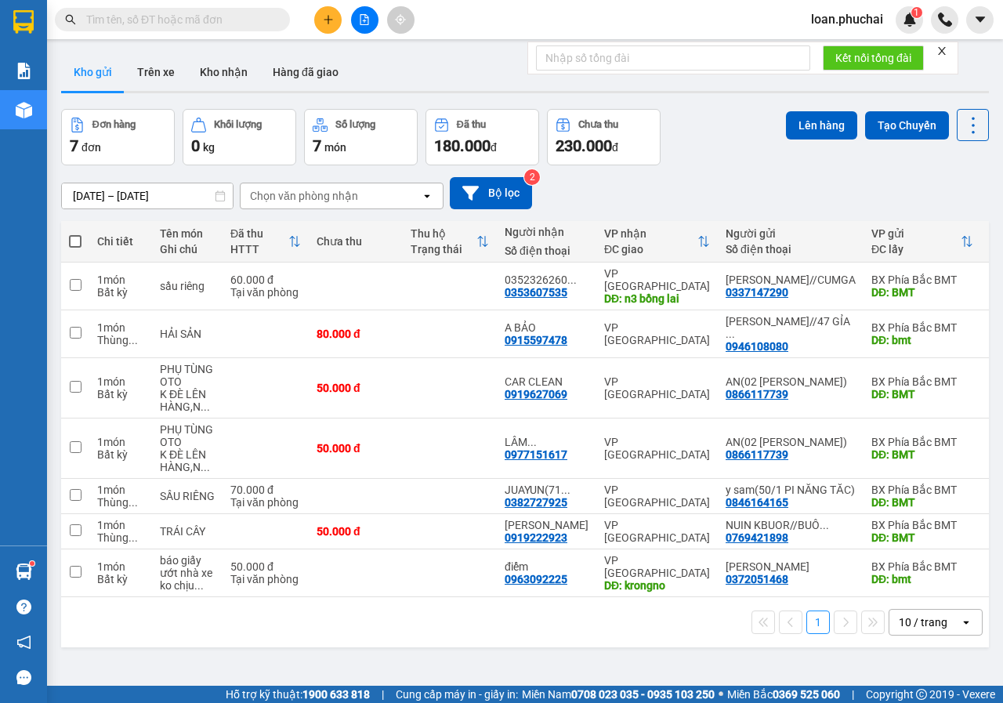
click at [366, 30] on button at bounding box center [364, 19] width 27 height 27
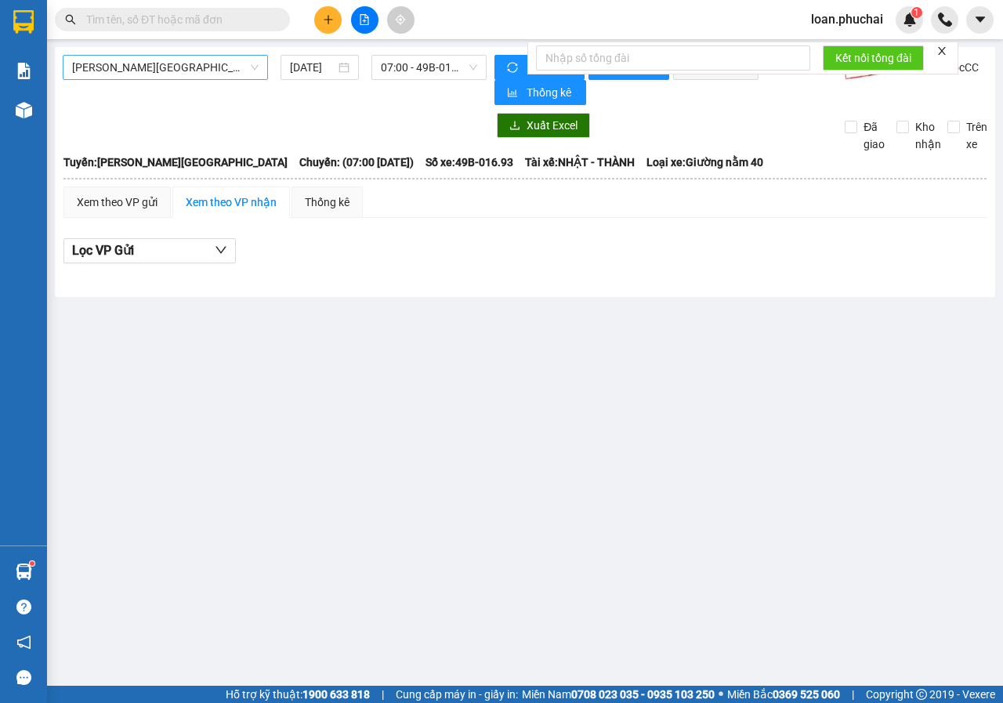
click at [182, 74] on span "[PERSON_NAME][GEOGRAPHIC_DATA]" at bounding box center [165, 68] width 187 height 24
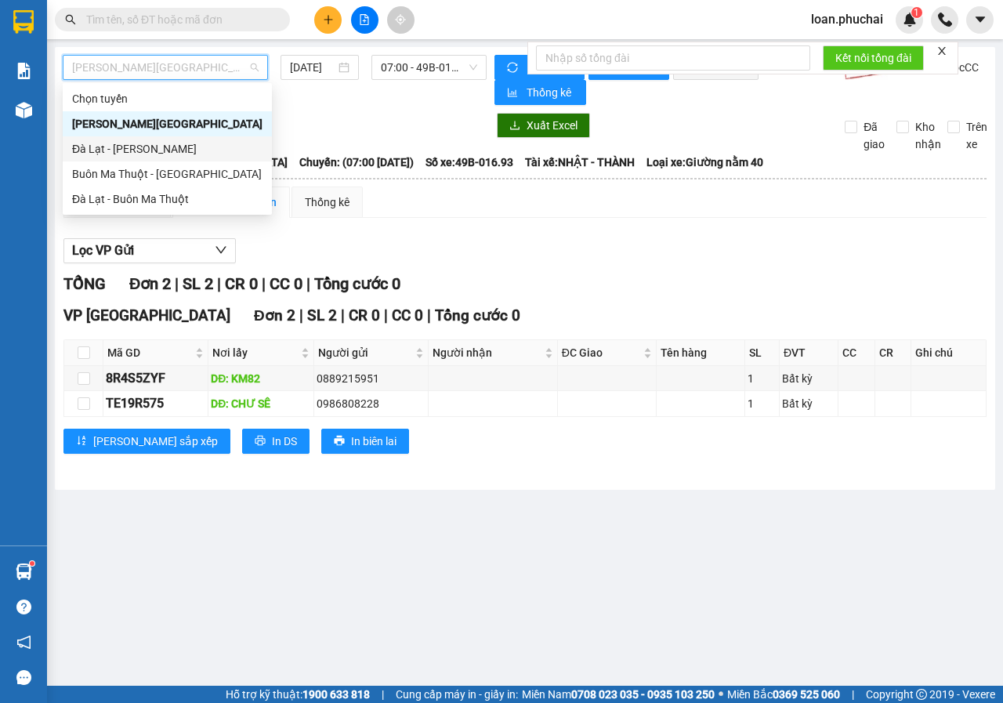
click at [116, 152] on div "Đà Lạt - [PERSON_NAME]" at bounding box center [167, 148] width 190 height 17
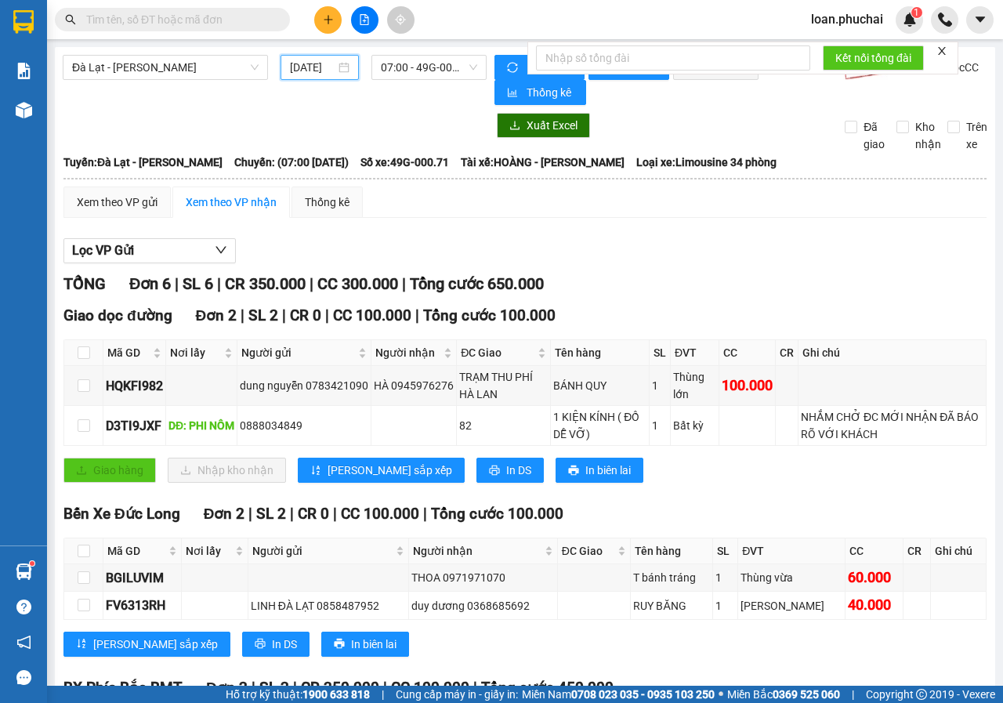
click at [329, 68] on input "[DATE]" at bounding box center [312, 67] width 45 height 17
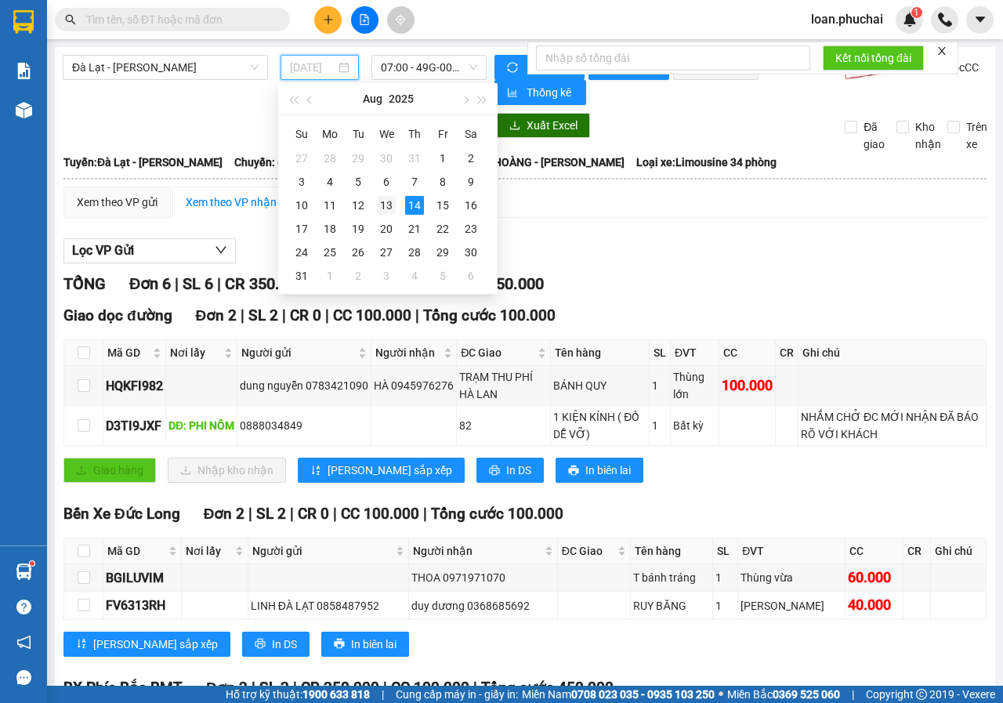
click at [386, 198] on div "13" at bounding box center [386, 205] width 19 height 19
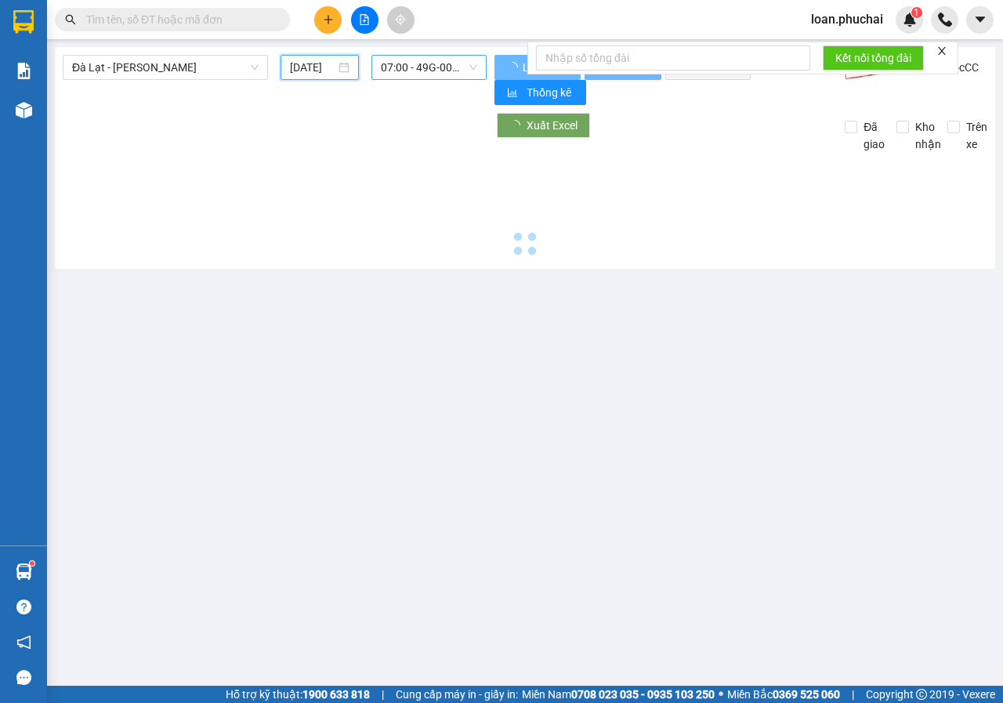
type input "[DATE]"
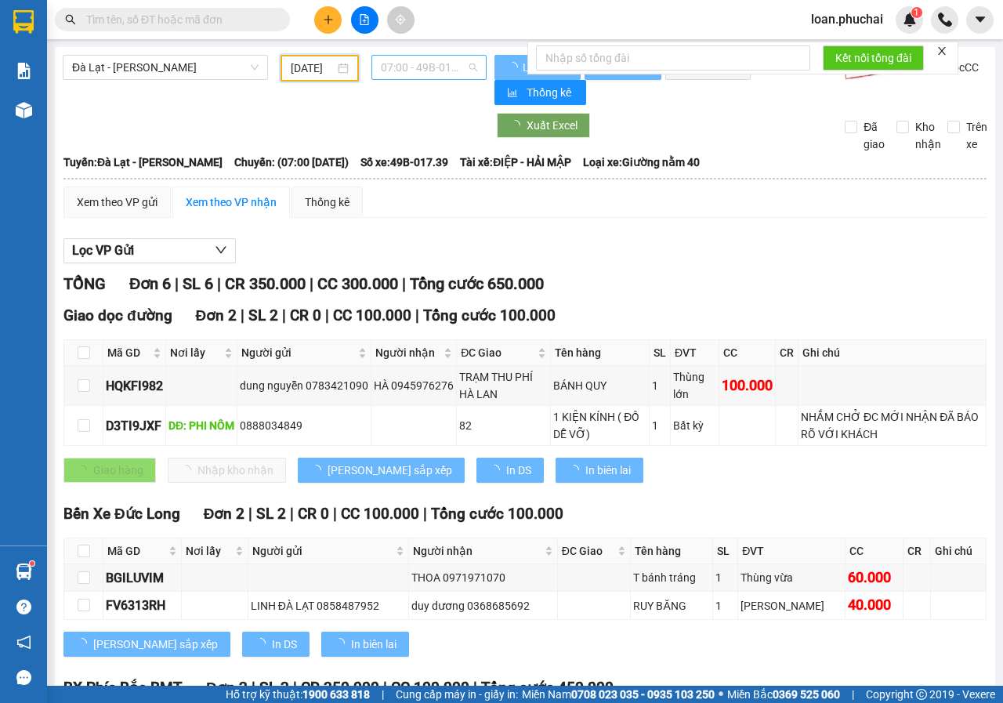
click at [434, 71] on span "07:00 - 49B-017.39" at bounding box center [429, 68] width 96 height 24
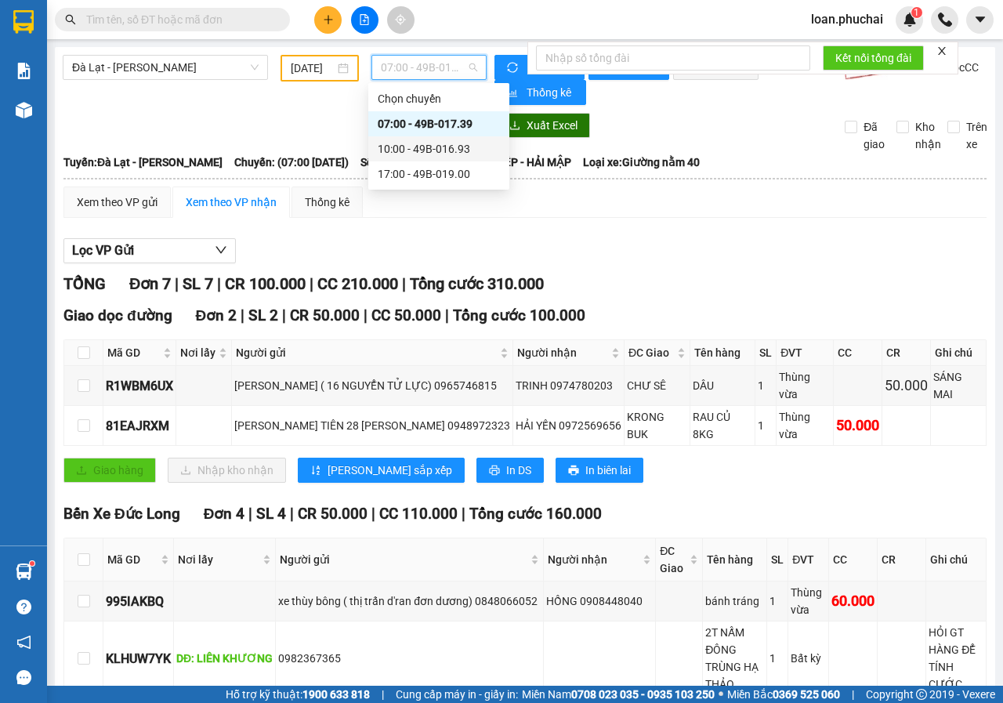
click at [418, 149] on div "10:00 - 49B-016.93" at bounding box center [439, 148] width 122 height 17
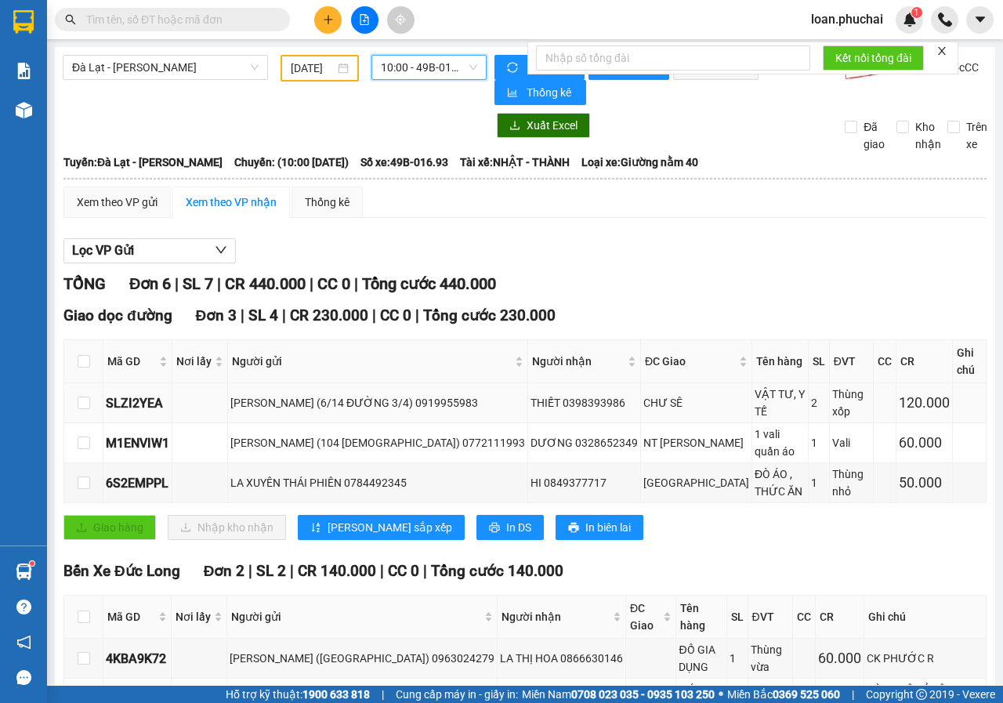
scroll to position [235, 0]
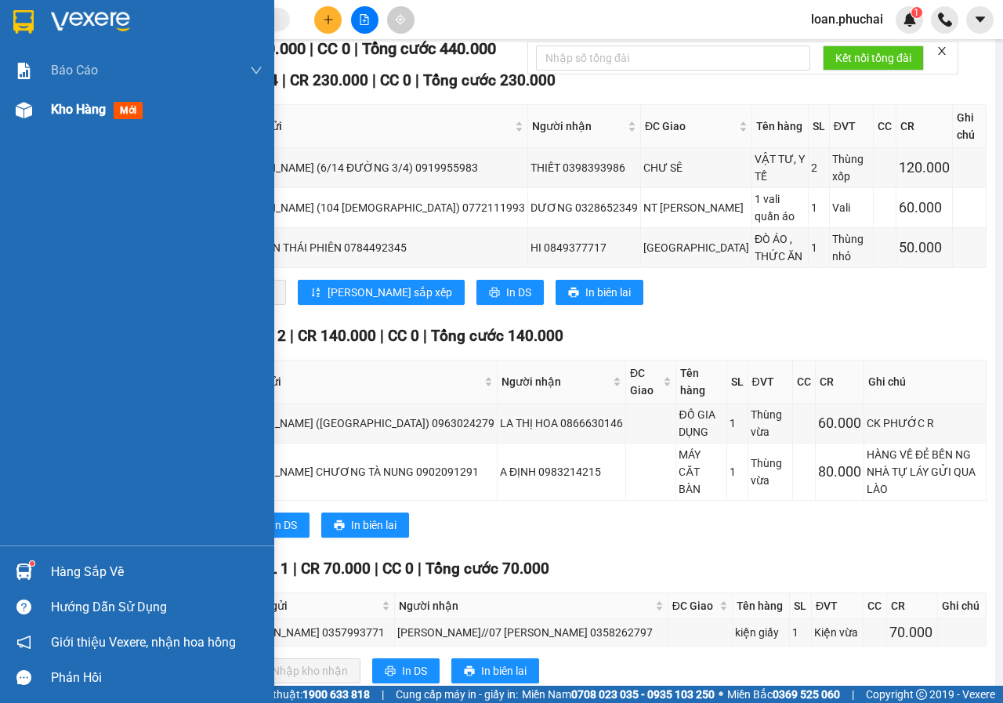
click at [31, 125] on div "Kho hàng mới" at bounding box center [137, 109] width 274 height 39
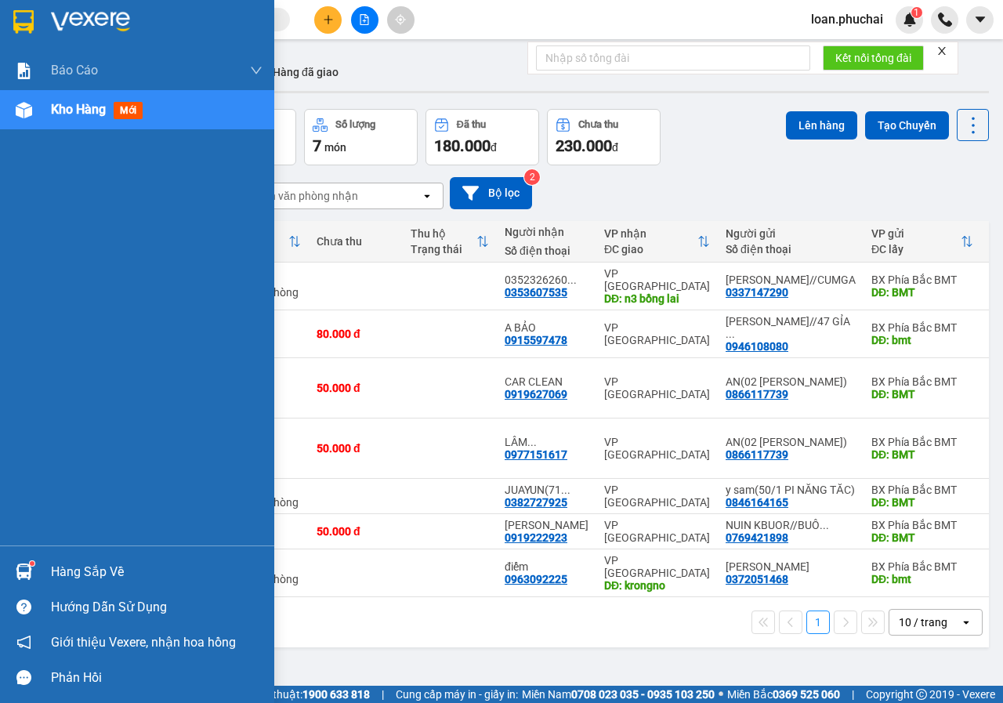
click at [41, 114] on div "Kho hàng mới" at bounding box center [137, 109] width 274 height 39
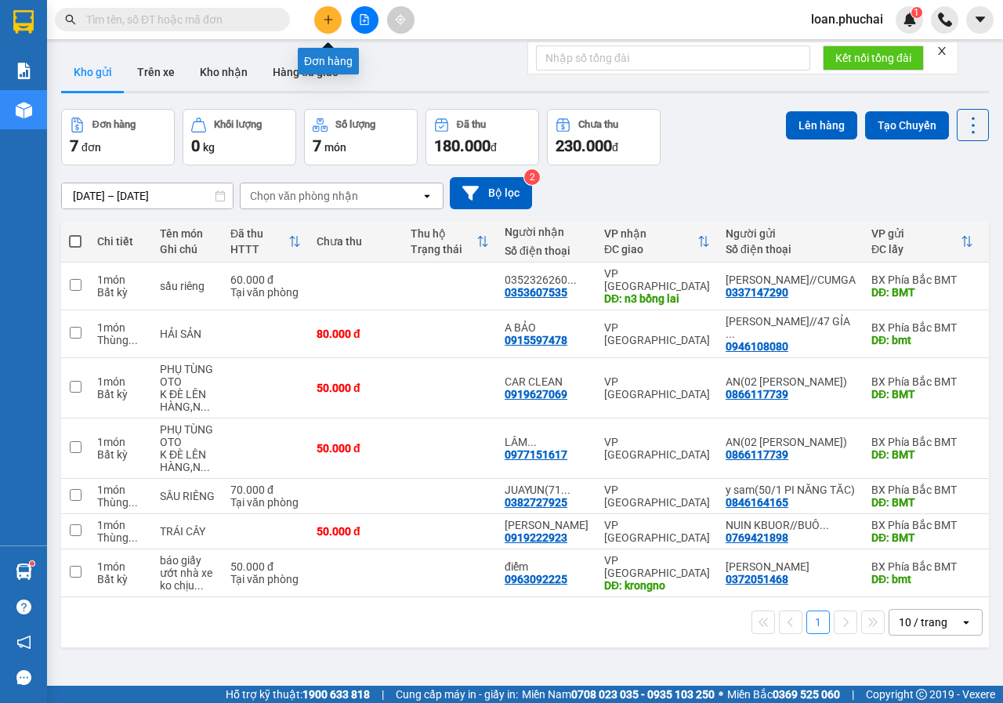
click at [321, 16] on button at bounding box center [327, 19] width 27 height 27
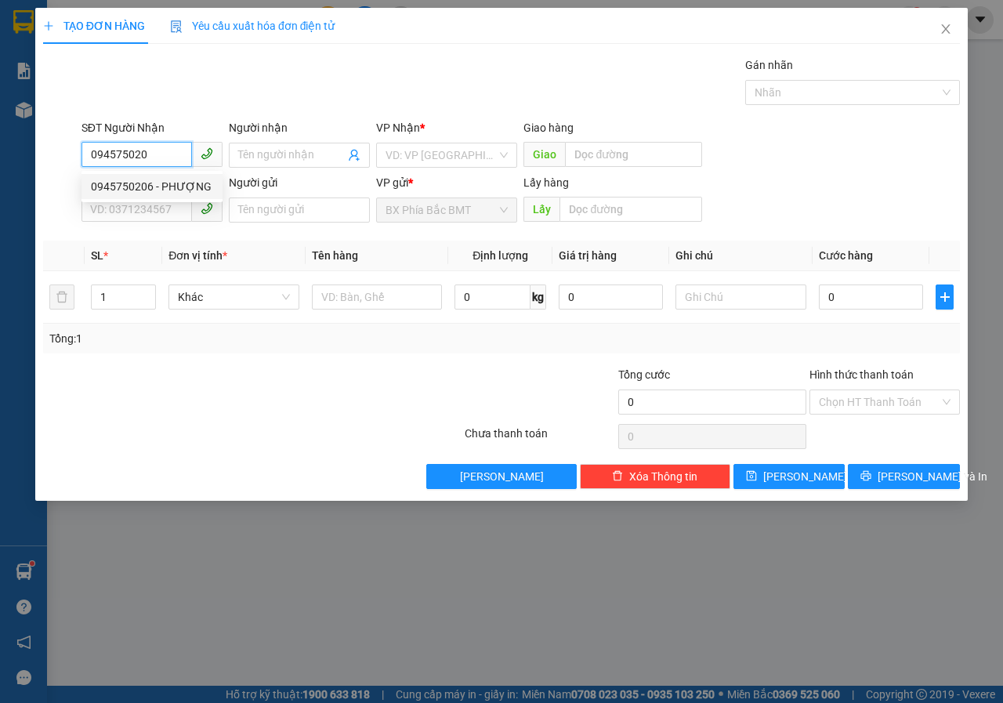
click at [176, 183] on div "0945750206 - PHƯỢNG" at bounding box center [152, 186] width 122 height 17
type input "0945750206"
type input "PHƯỢNG"
type input "LIÊN KHƯƠNG"
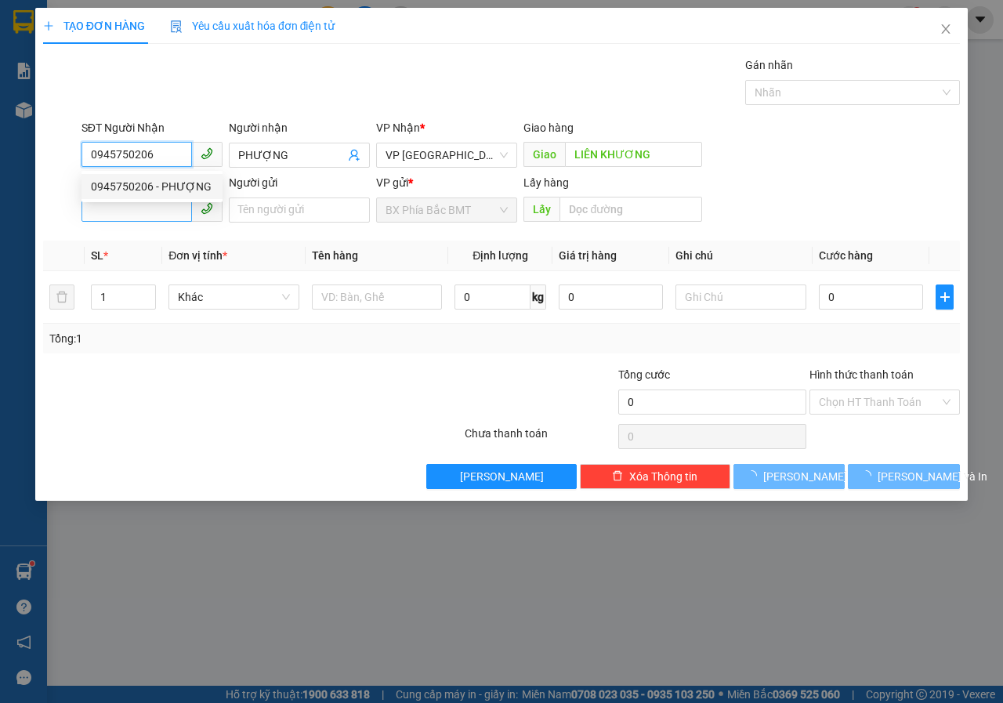
type input "50.000"
type input "0945750206"
click at [163, 216] on input "SĐT Người Gửi" at bounding box center [137, 209] width 110 height 25
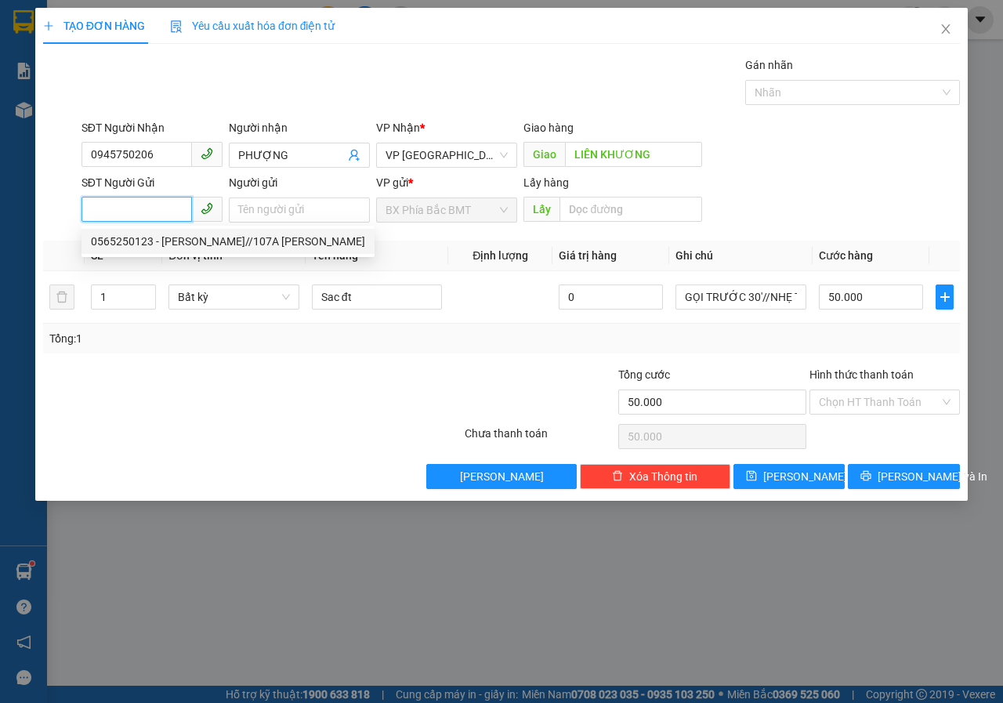
click at [277, 245] on div "0565250123 - [PERSON_NAME]//107A [PERSON_NAME]" at bounding box center [228, 241] width 274 height 17
type input "0565250123"
type input "[PERSON_NAME]//107A [PERSON_NAME]"
type input "BMT"
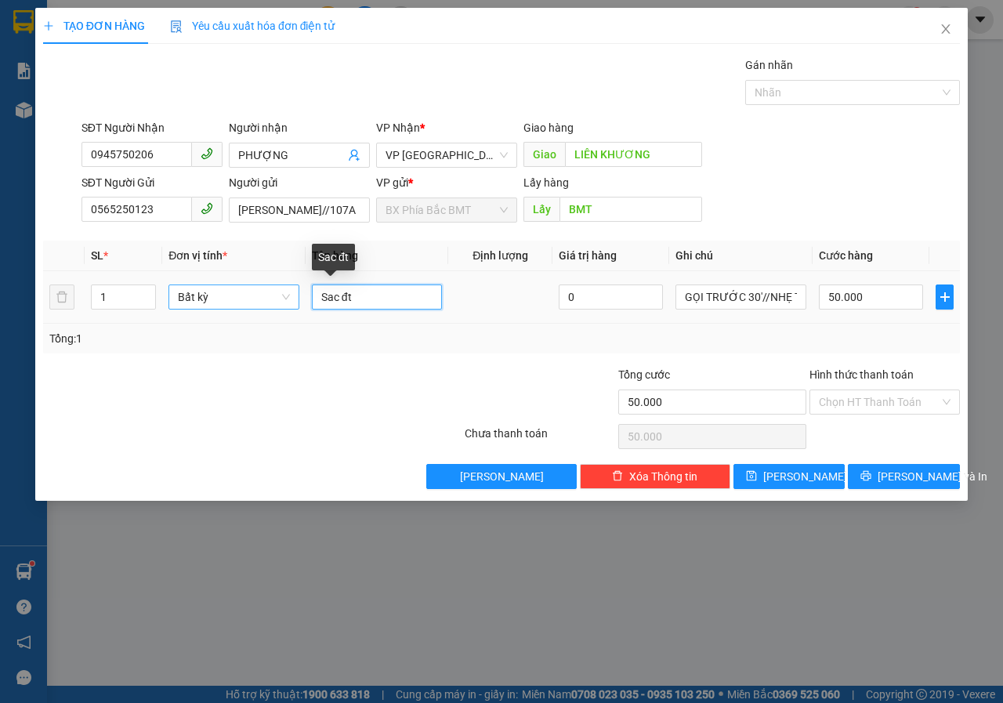
drag, startPoint x: 369, startPoint y: 295, endPoint x: 178, endPoint y: 306, distance: 191.5
click at [216, 306] on tr "1 Bất kỳ Sac đt 0 GỌI TRƯỚC 30'//NHẸ TAY 50.000" at bounding box center [501, 297] width 917 height 53
type input "LINH KIỆN ĐT"
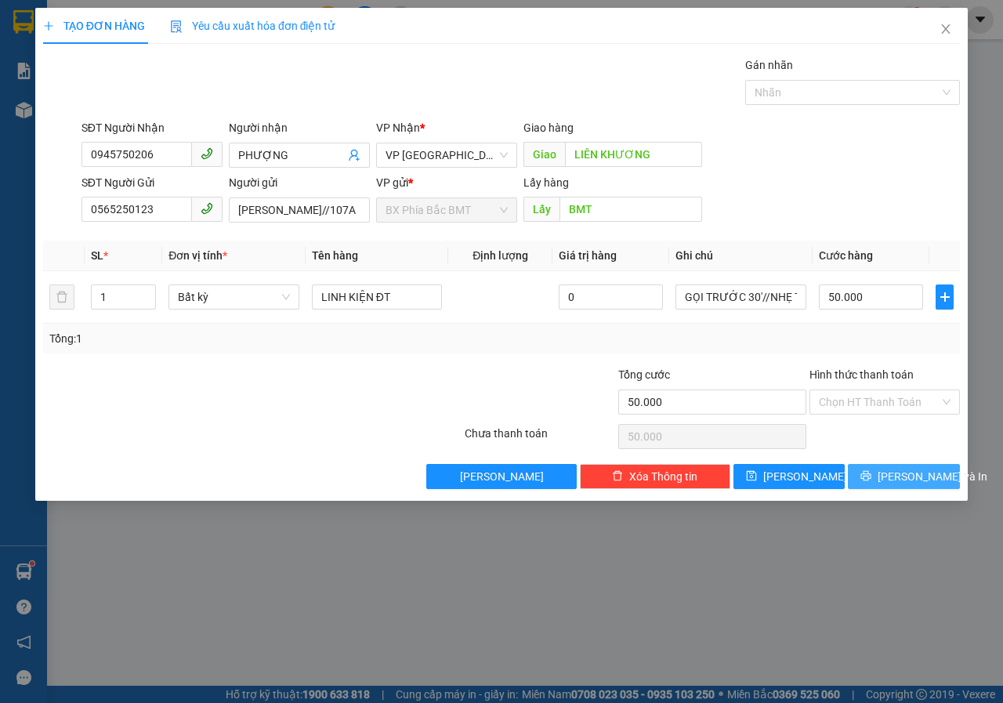
click at [893, 468] on span "[PERSON_NAME] và In" at bounding box center [933, 476] width 110 height 17
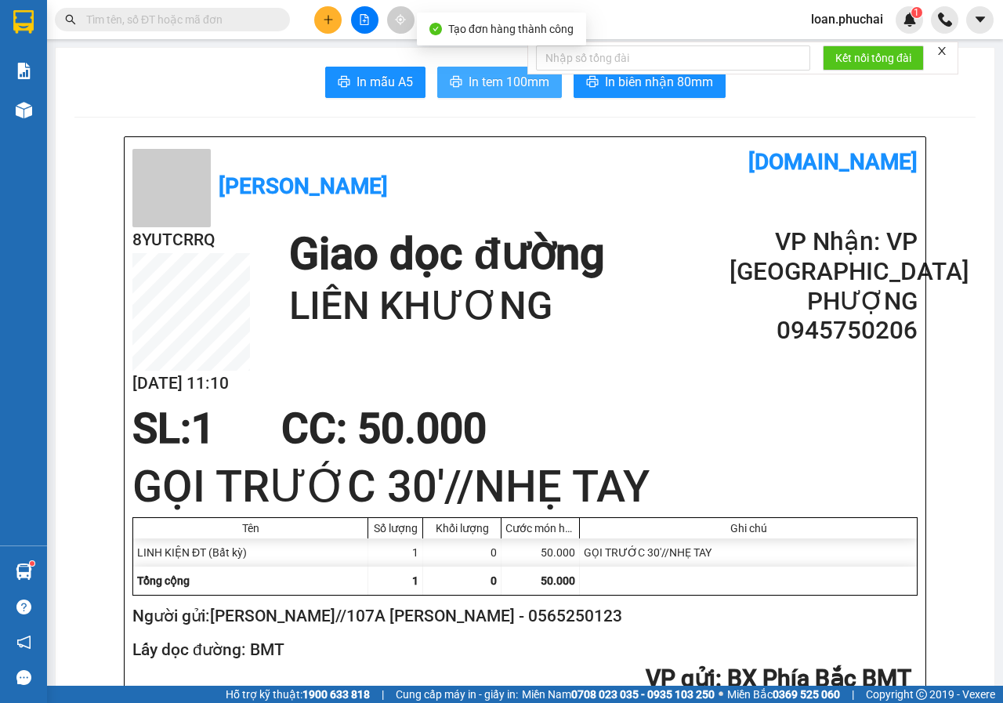
click at [495, 88] on span "In tem 100mm" at bounding box center [509, 82] width 81 height 20
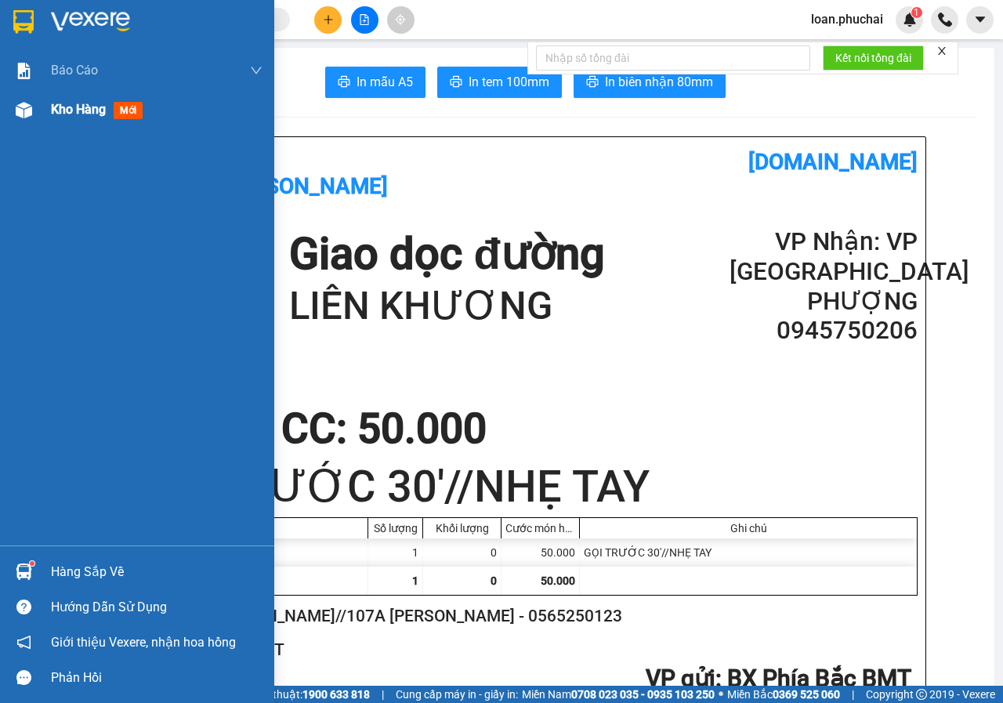
click at [4, 92] on div "Kho hàng mới" at bounding box center [137, 109] width 274 height 39
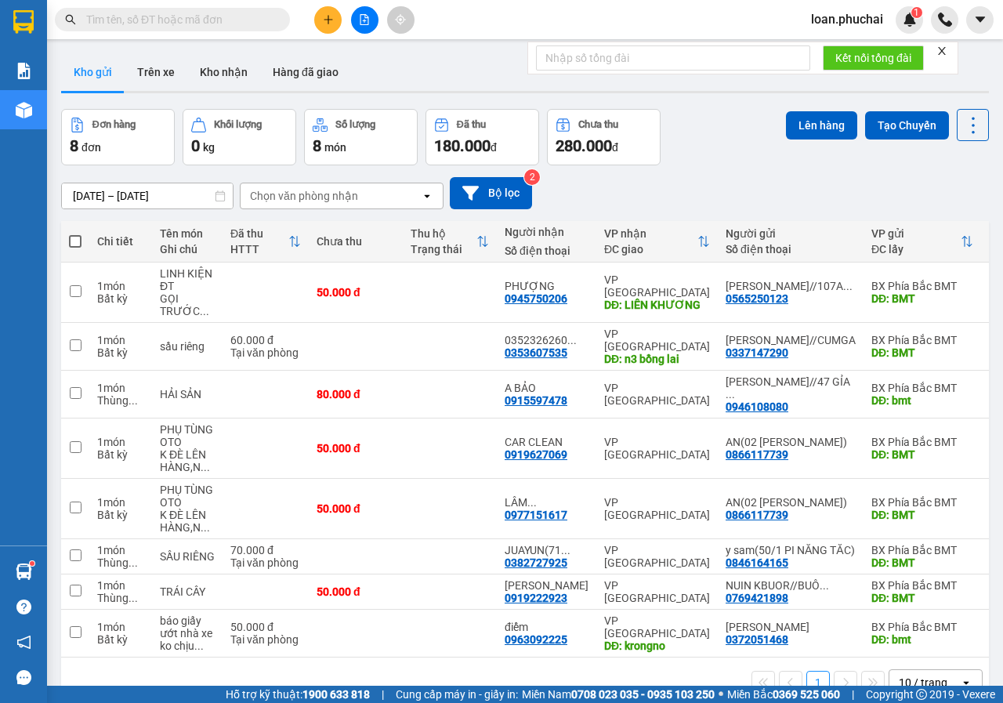
click at [74, 237] on span at bounding box center [75, 241] width 13 height 13
click at [75, 234] on input "checkbox" at bounding box center [75, 234] width 0 height 0
checkbox input "true"
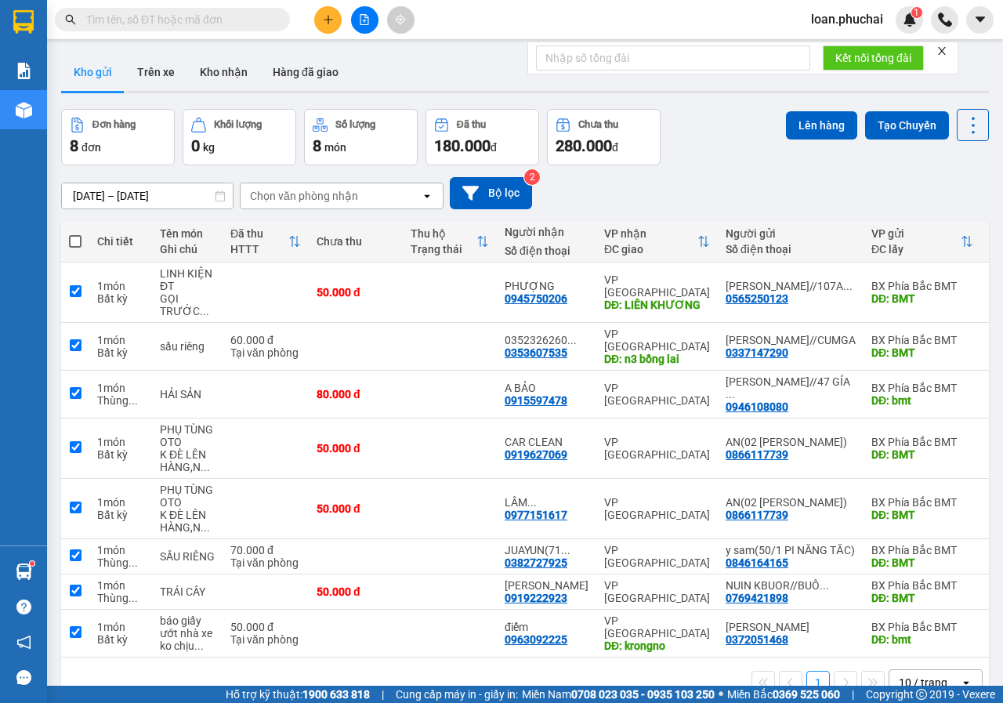
checkbox input "true"
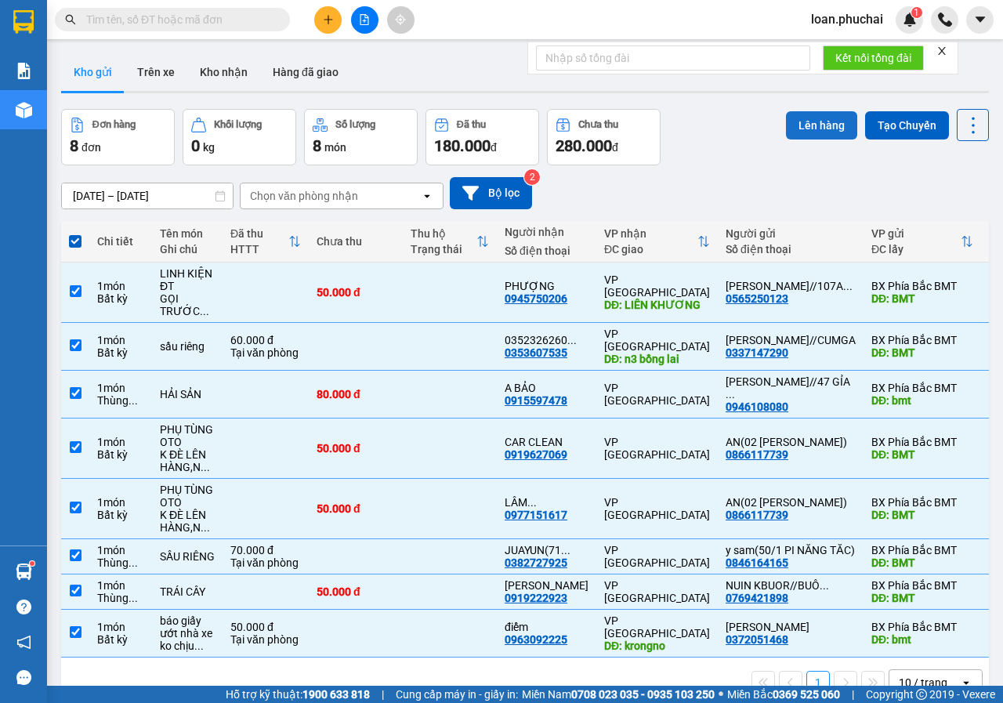
click at [813, 121] on button "Lên hàng" at bounding box center [821, 125] width 71 height 28
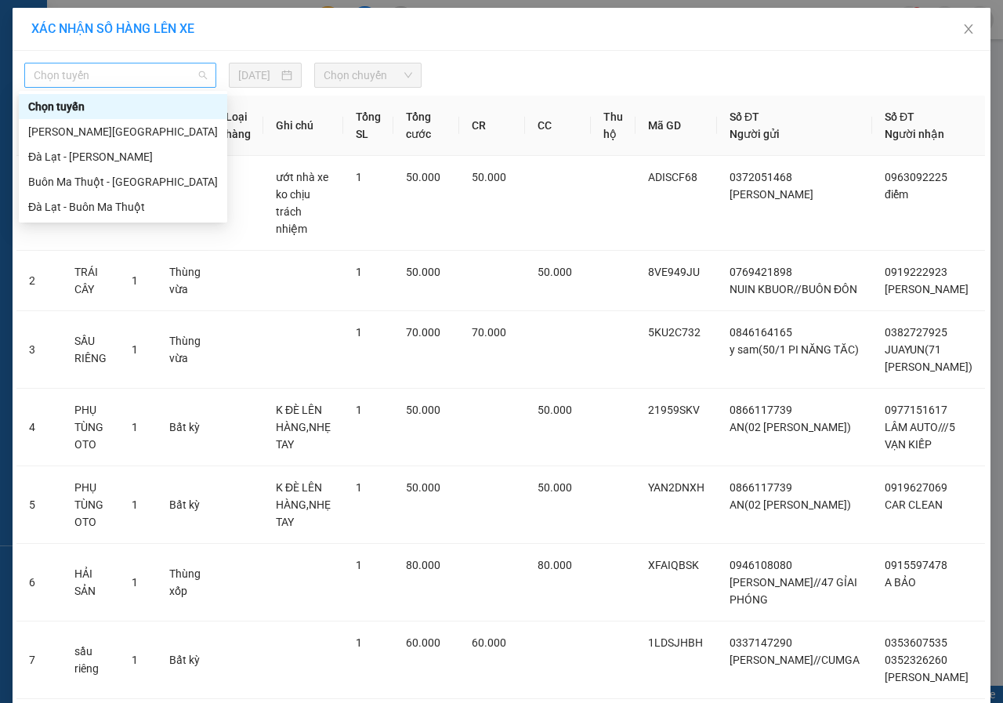
click at [168, 73] on span "Chọn tuyến" at bounding box center [120, 75] width 173 height 24
click at [96, 125] on div "[PERSON_NAME][GEOGRAPHIC_DATA]" at bounding box center [123, 131] width 190 height 17
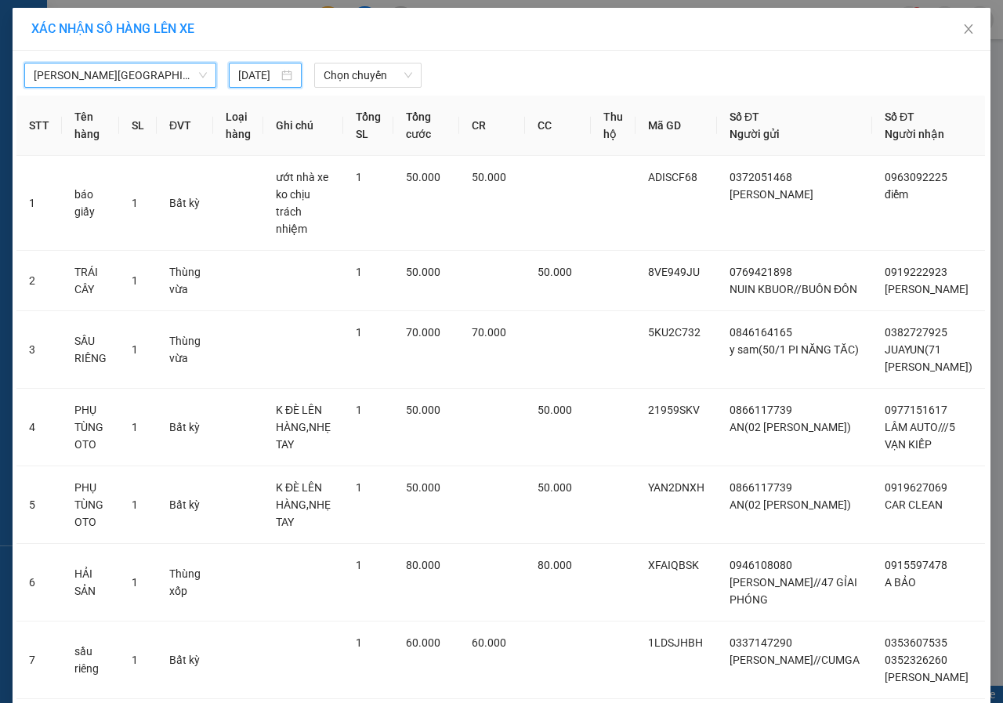
click at [250, 77] on input "[DATE]" at bounding box center [258, 75] width 40 height 17
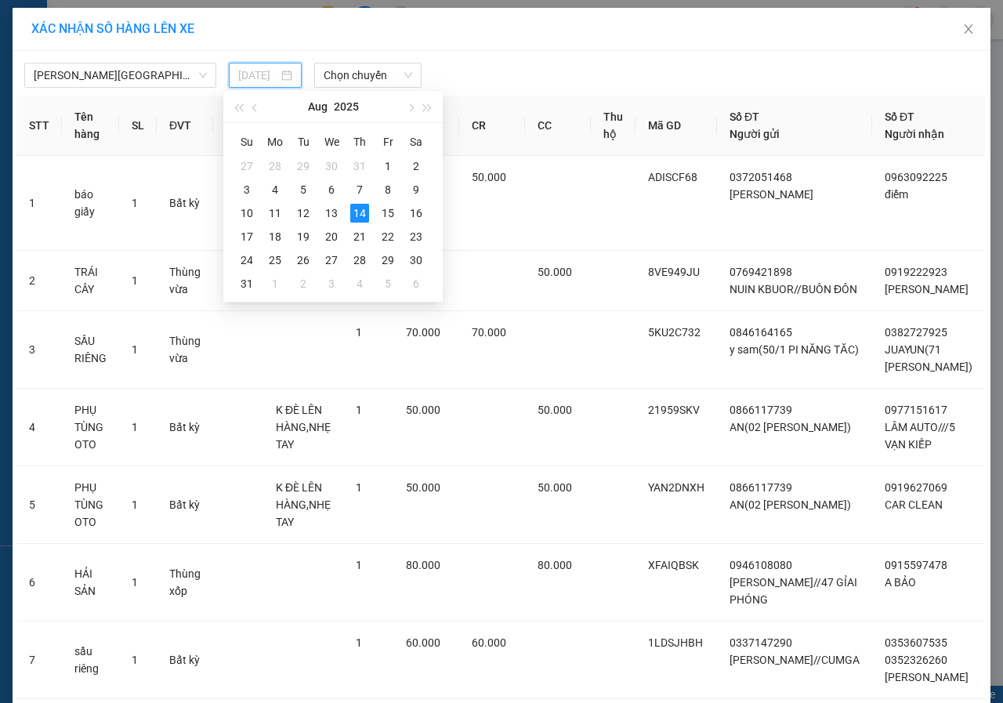
type input "[DATE]"
click at [372, 74] on span "Chọn chuyến" at bounding box center [368, 75] width 88 height 24
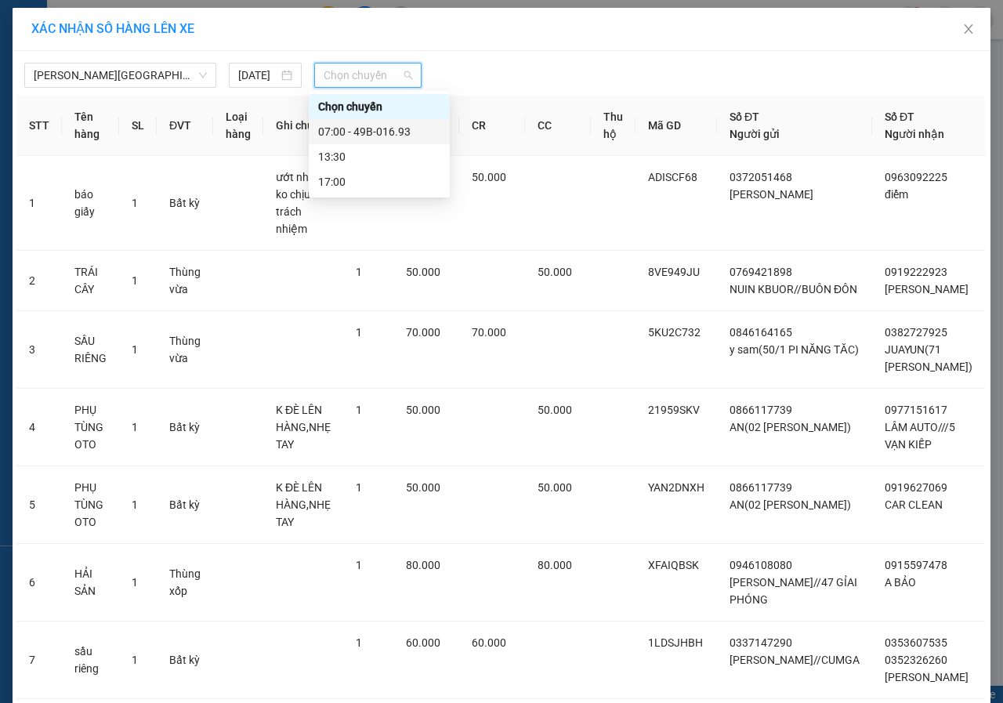
click at [383, 125] on div "07:00 - 49B-016.93" at bounding box center [379, 131] width 122 height 17
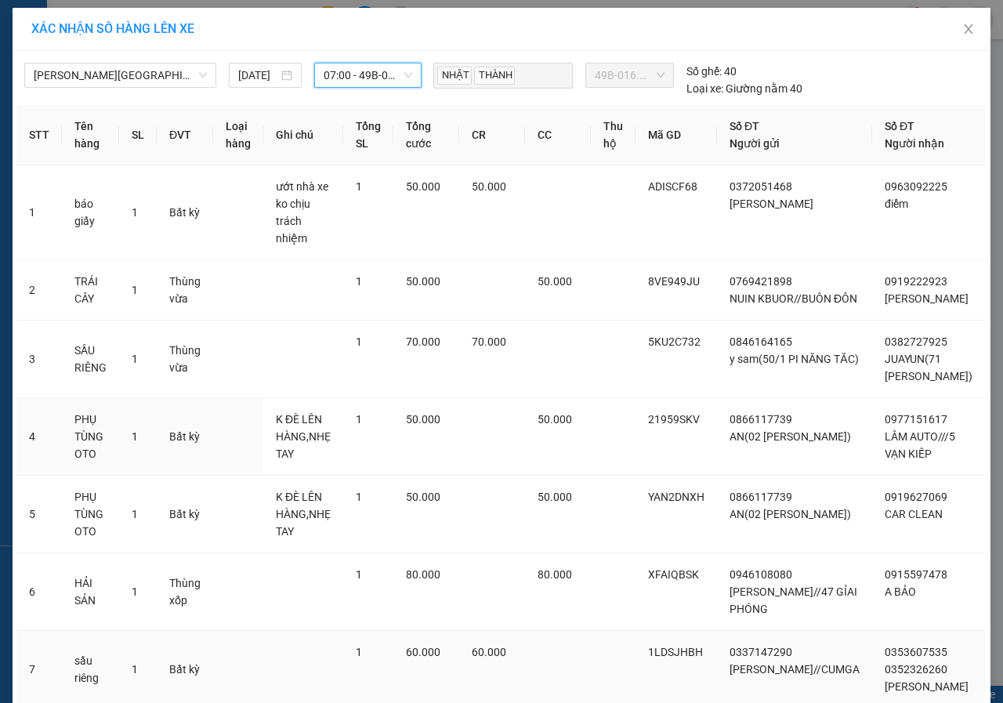
scroll to position [284, 0]
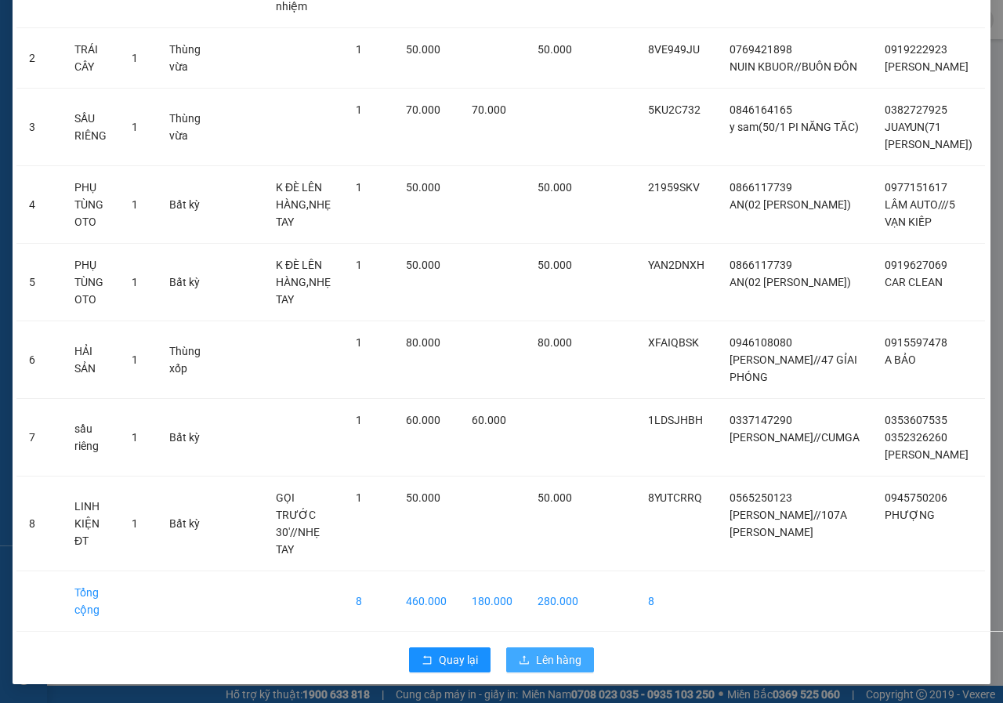
click at [541, 671] on button "Lên hàng" at bounding box center [550, 659] width 88 height 25
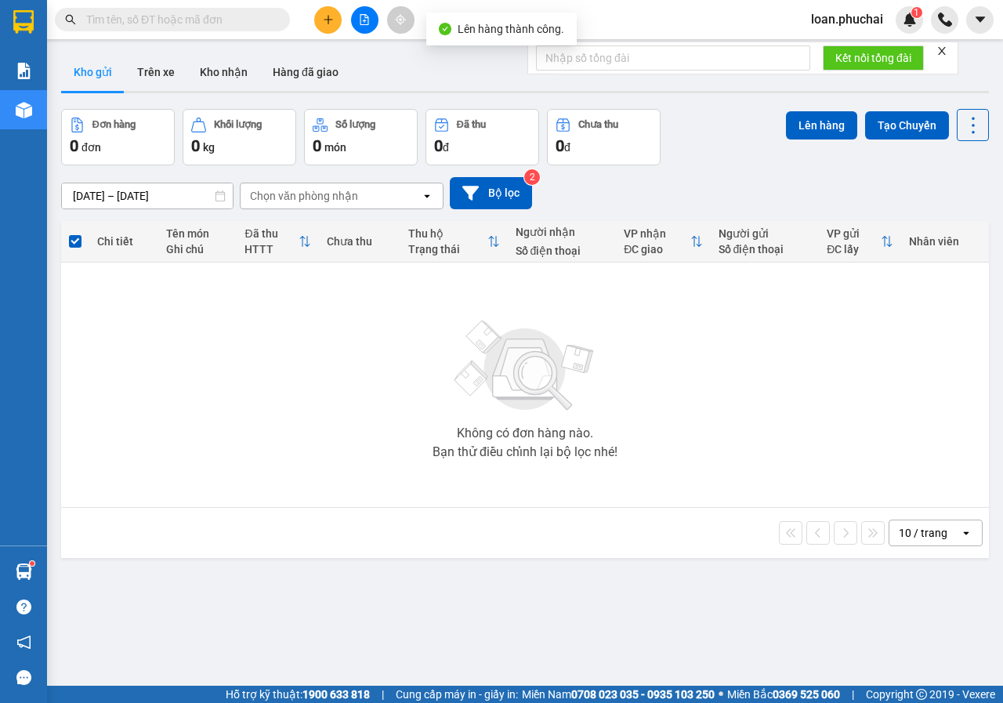
click at [370, 6] on div at bounding box center [365, 19] width 118 height 27
click at [364, 16] on icon "file-add" at bounding box center [364, 19] width 11 height 11
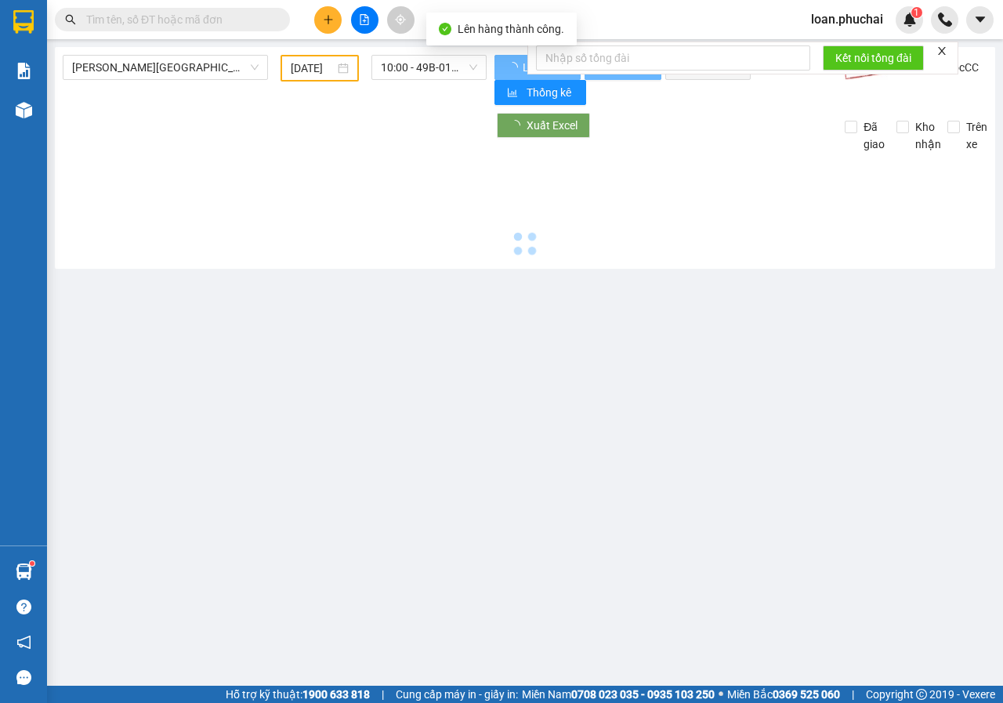
type input "[DATE]"
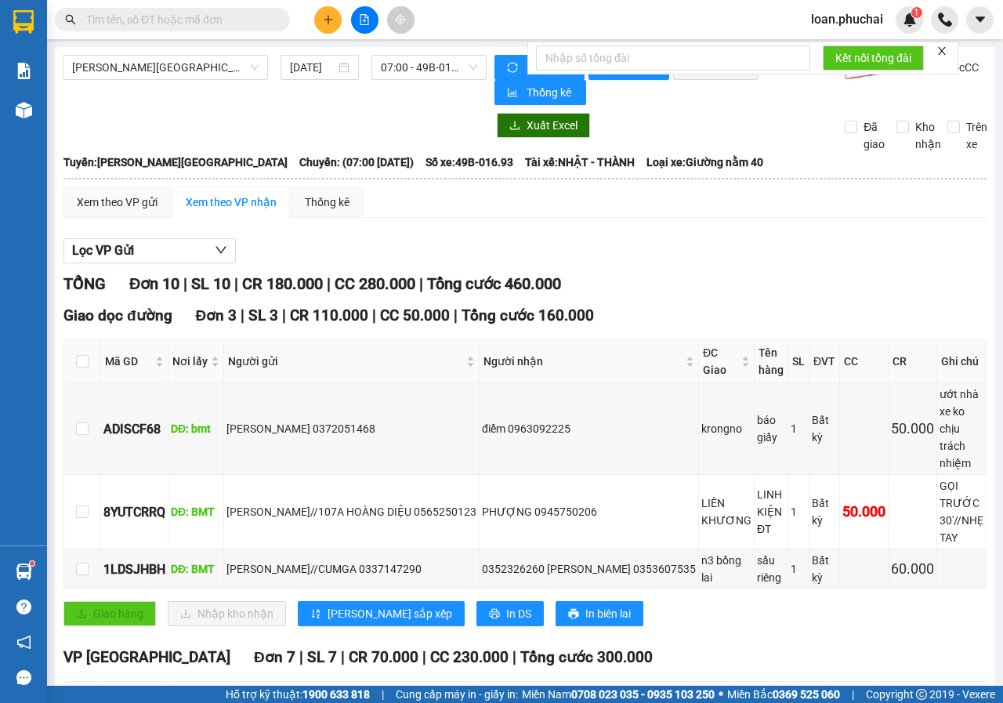
click at [943, 50] on icon "close" at bounding box center [942, 51] width 8 height 8
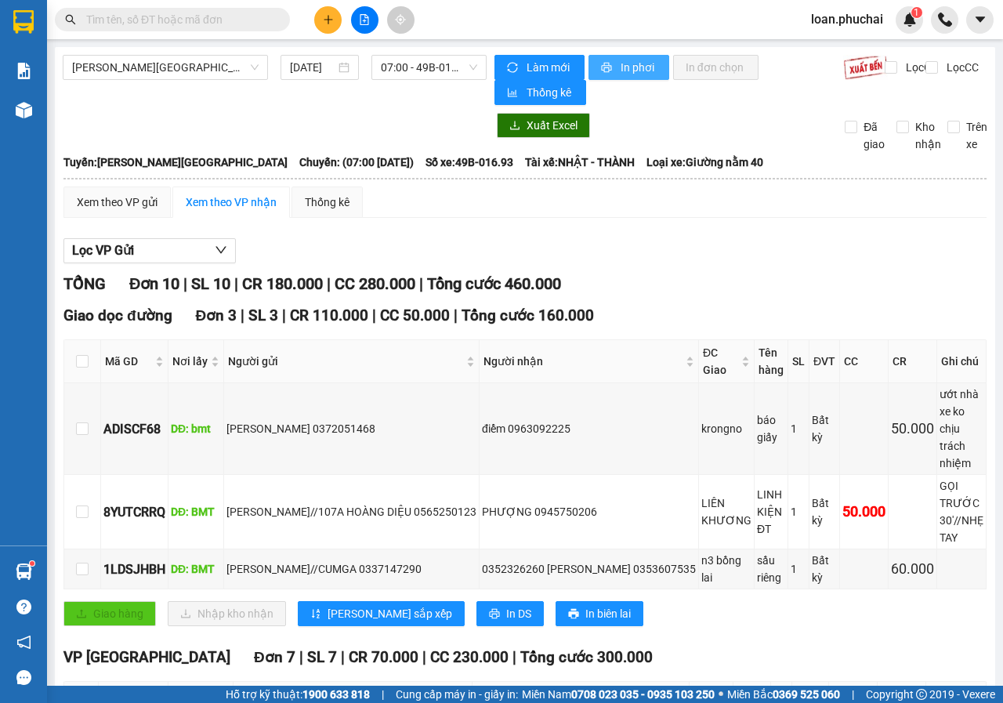
click at [642, 68] on span "In phơi" at bounding box center [639, 67] width 36 height 17
